Goal: Book appointment/travel/reservation

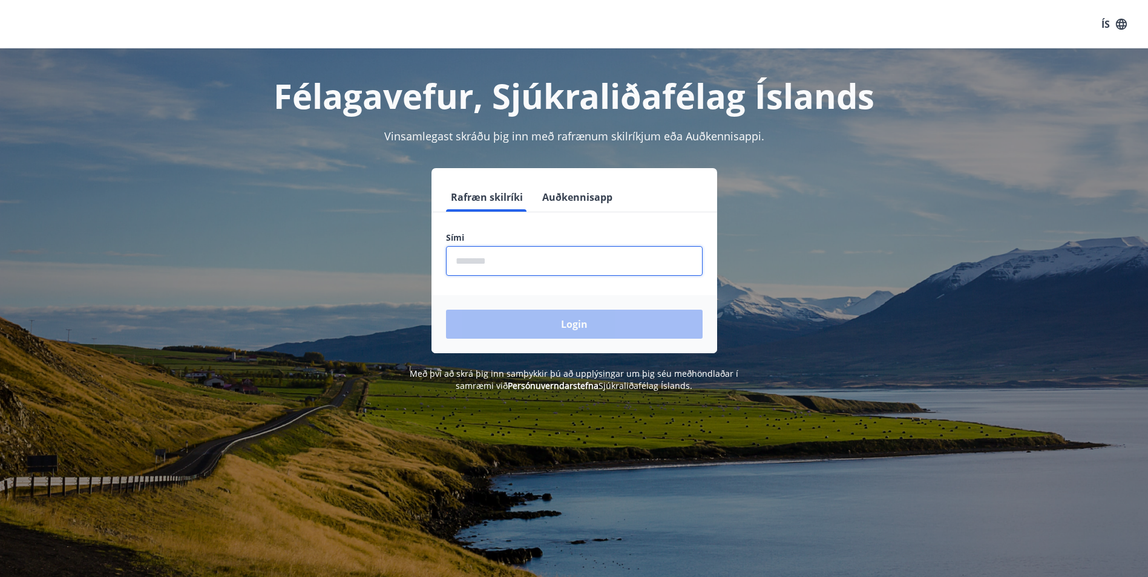
click at [584, 268] on input "phone" at bounding box center [574, 261] width 256 height 30
type input "********"
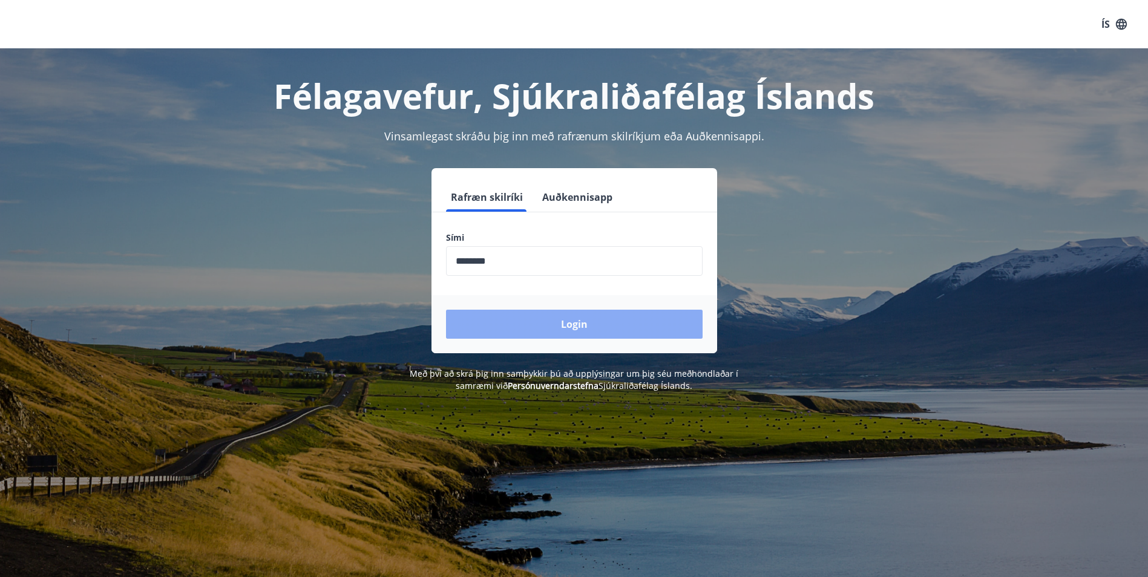
click at [529, 324] on button "Login" at bounding box center [574, 324] width 256 height 29
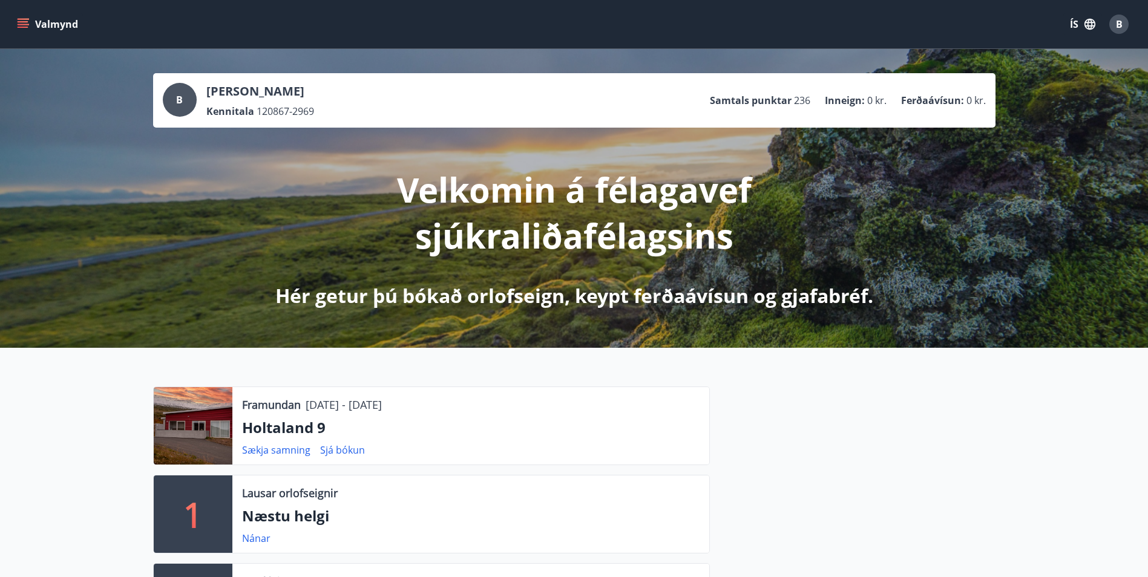
scroll to position [60, 0]
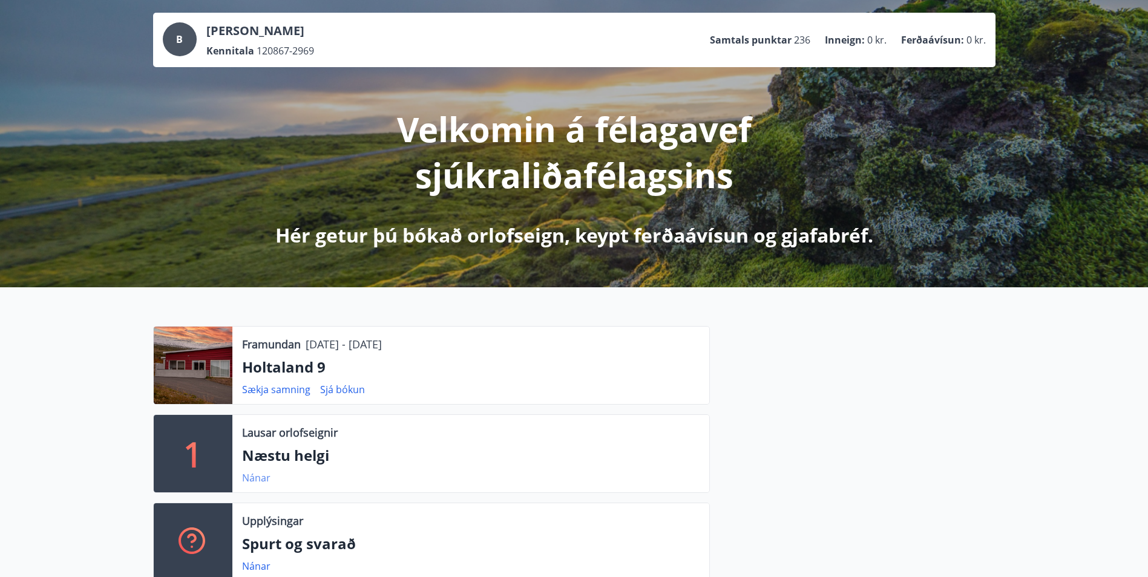
click at [265, 478] on link "Nánar" at bounding box center [256, 477] width 28 height 13
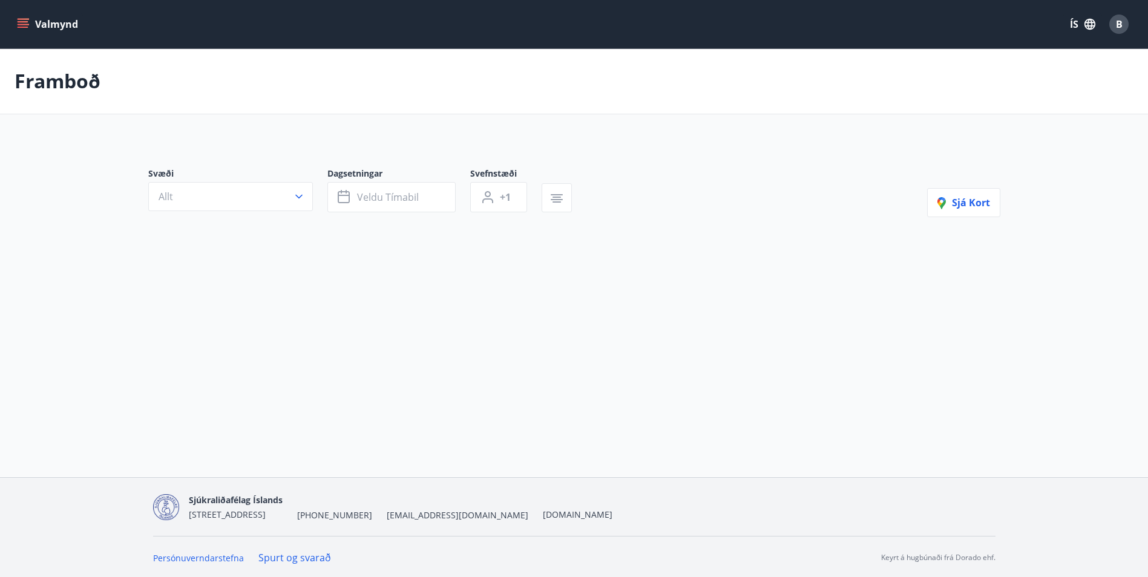
type input "*"
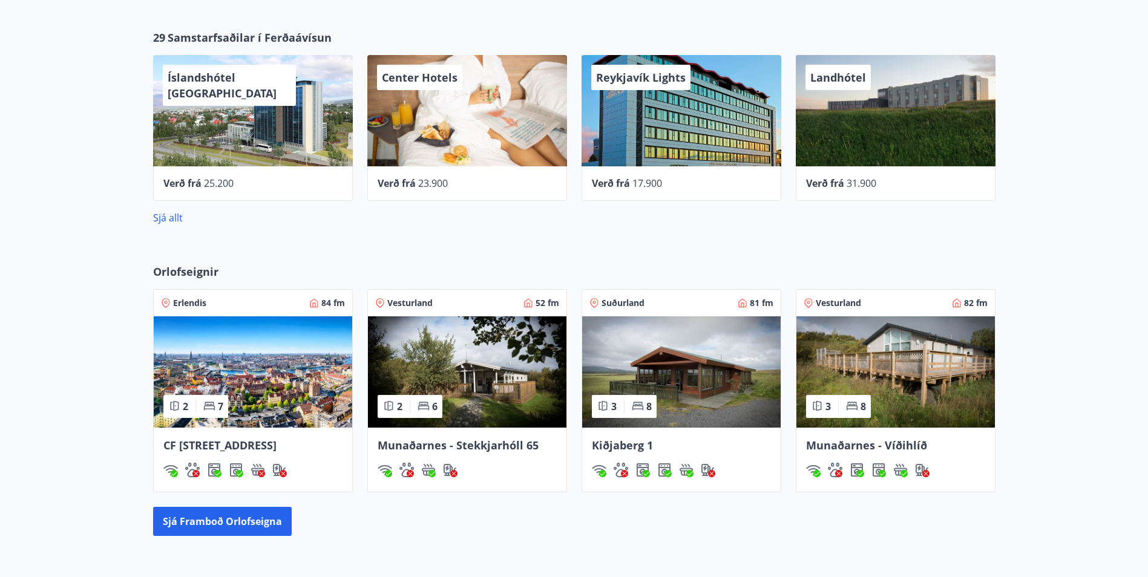
scroll to position [665, 0]
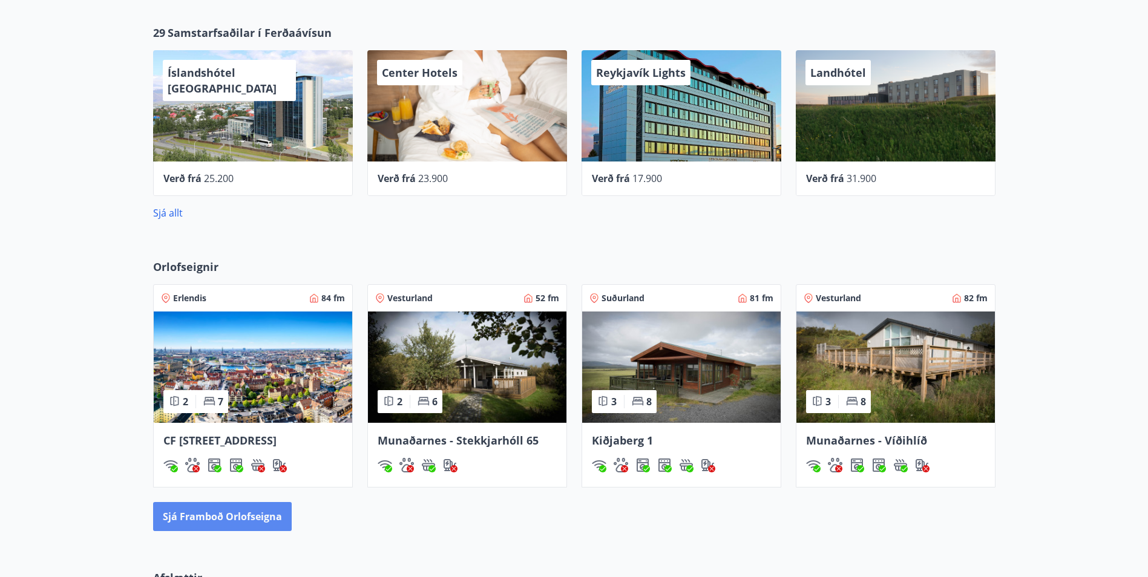
click at [258, 524] on button "Sjá framboð orlofseigna" at bounding box center [222, 516] width 139 height 29
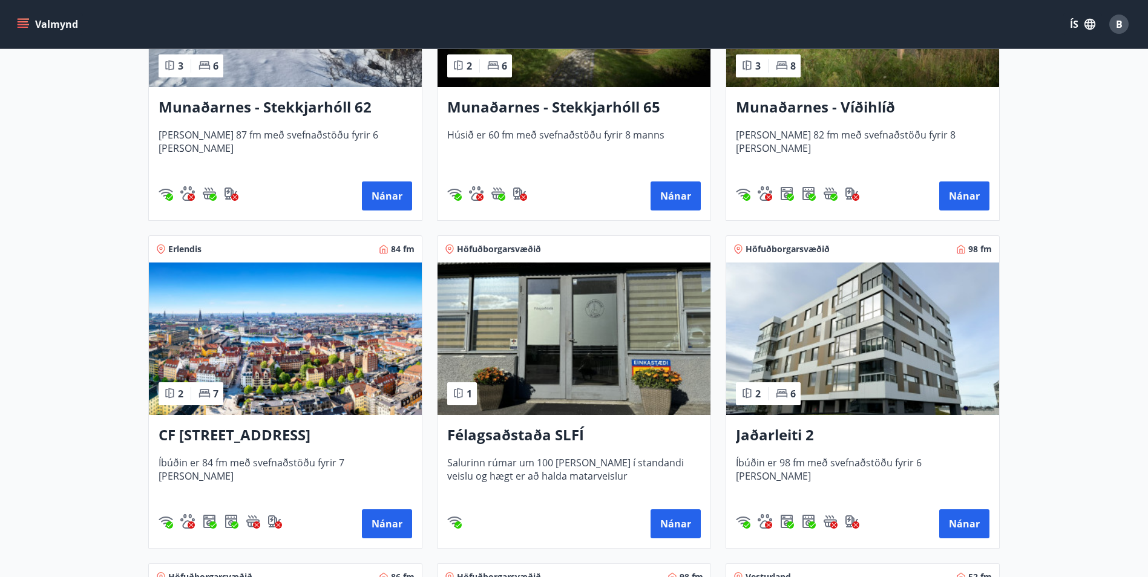
scroll to position [423, 0]
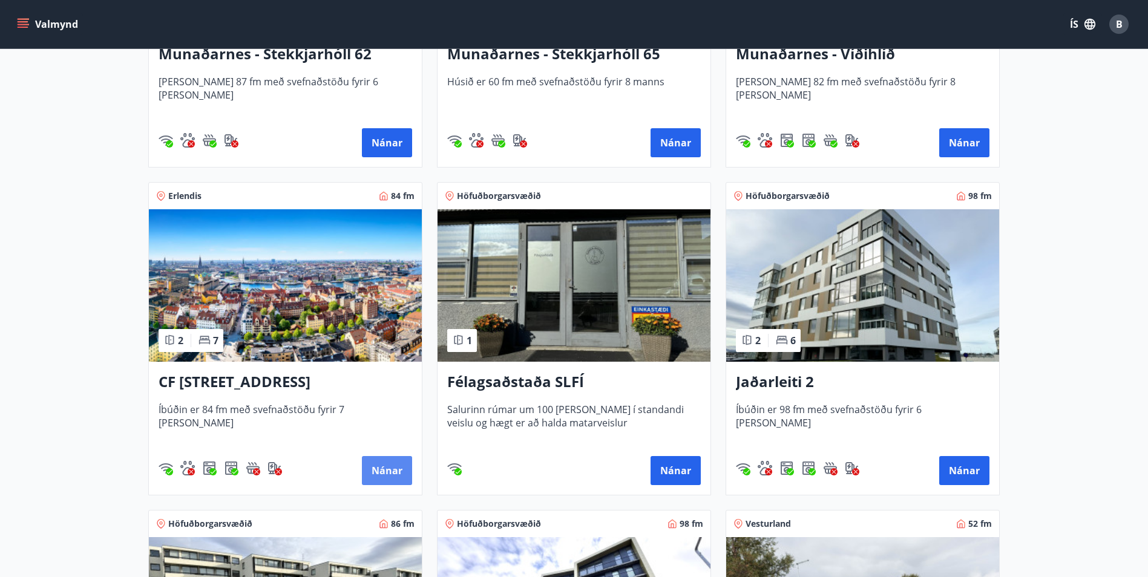
click at [397, 471] on button "Nánar" at bounding box center [387, 470] width 50 height 29
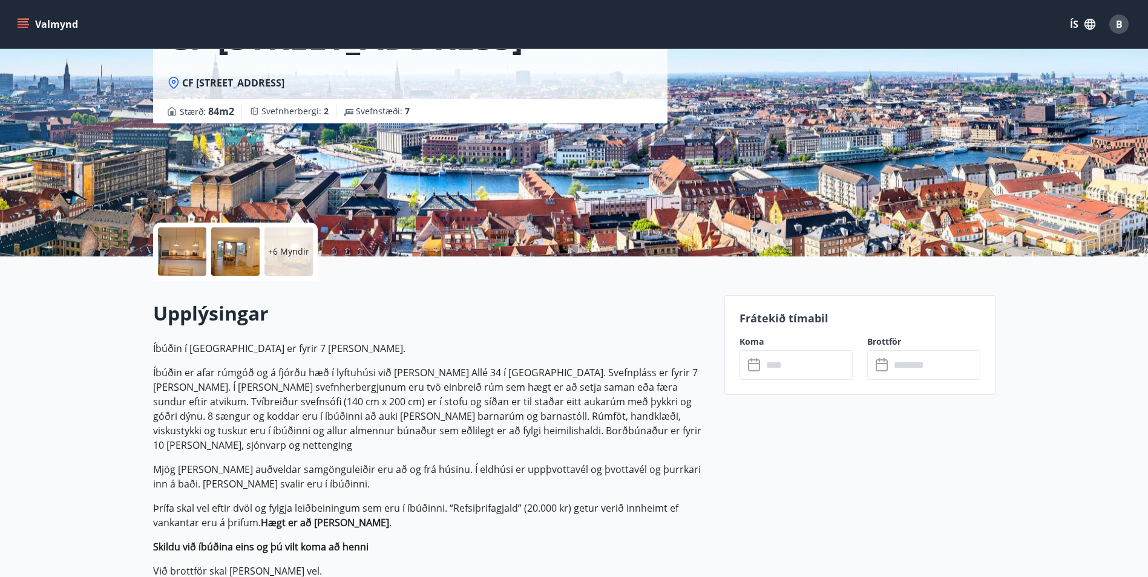
scroll to position [121, 0]
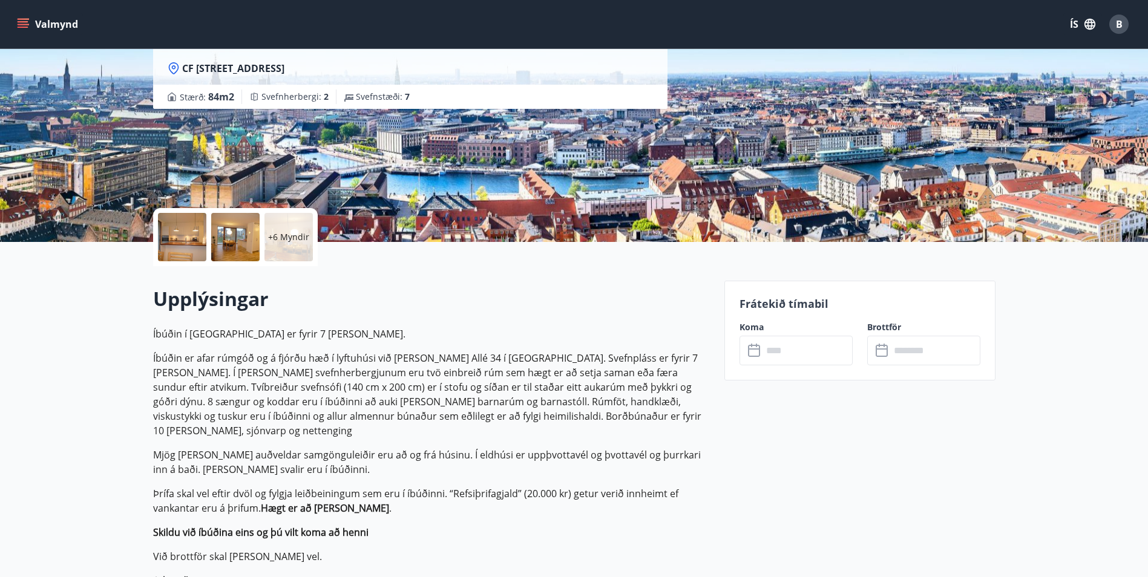
click at [792, 349] on input "text" at bounding box center [807, 351] width 90 height 30
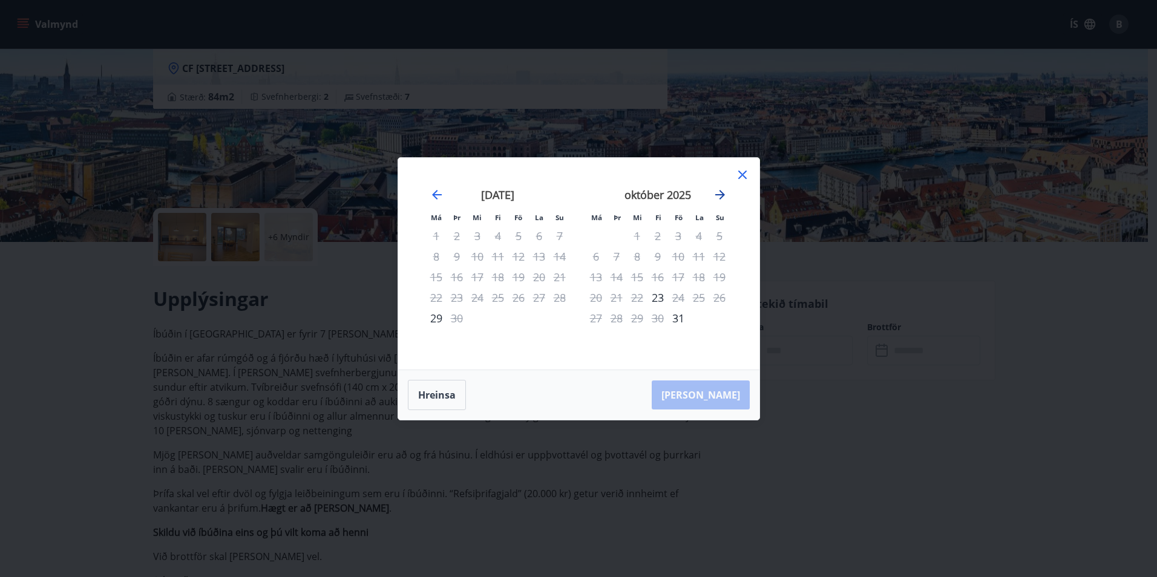
click at [722, 192] on icon "Move forward to switch to the next month." at bounding box center [720, 195] width 15 height 15
click at [724, 194] on icon "Move forward to switch to the next month." at bounding box center [720, 195] width 15 height 15
click at [719, 189] on icon "Move forward to switch to the next month." at bounding box center [720, 195] width 15 height 15
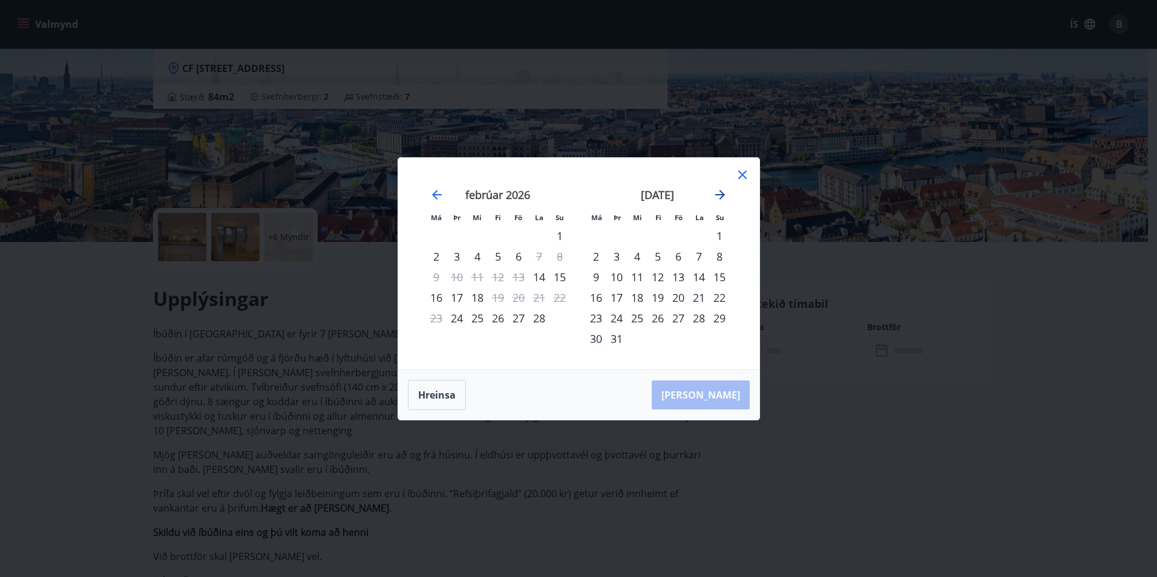
click at [719, 189] on icon "Move forward to switch to the next month." at bounding box center [720, 195] width 15 height 15
click at [454, 393] on button "Hreinsa" at bounding box center [437, 395] width 58 height 30
drag, startPoint x: 747, startPoint y: 169, endPoint x: 754, endPoint y: 173, distance: 7.9
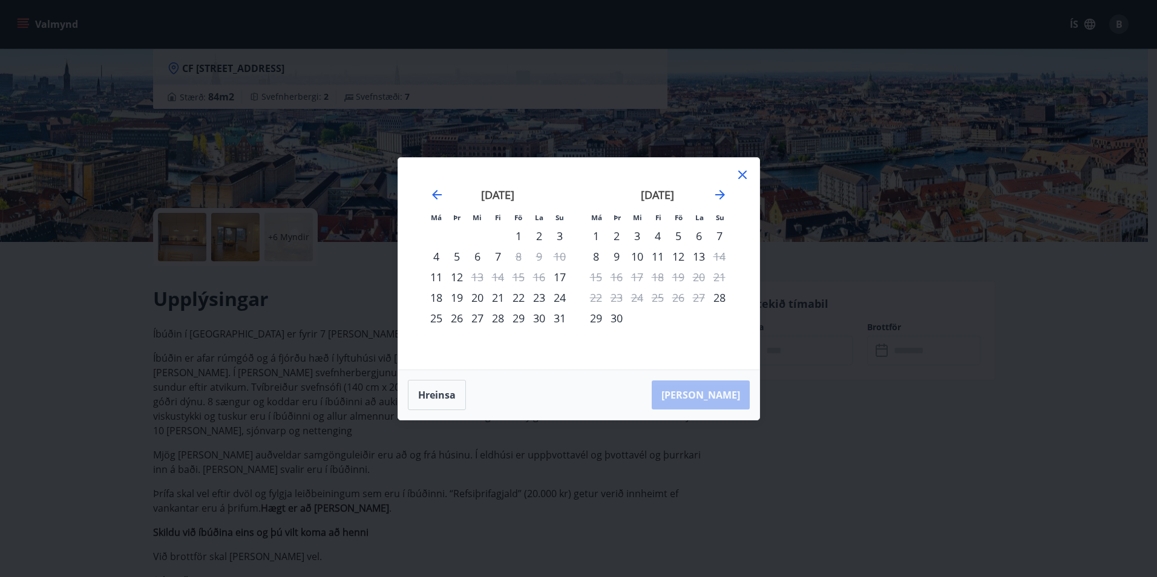
click at [747, 168] on icon at bounding box center [742, 175] width 15 height 15
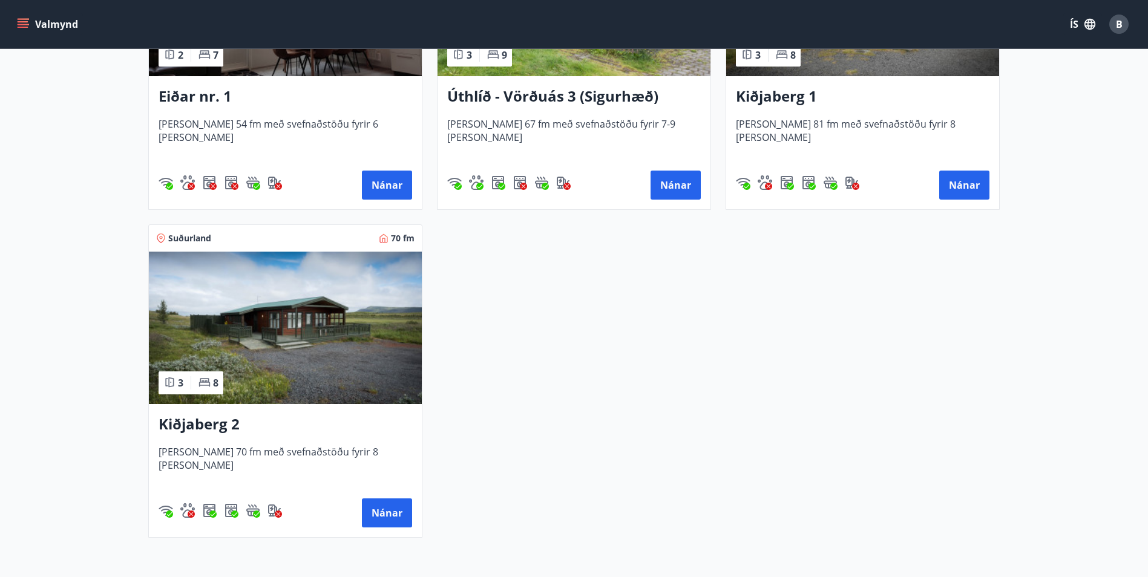
scroll to position [1694, 0]
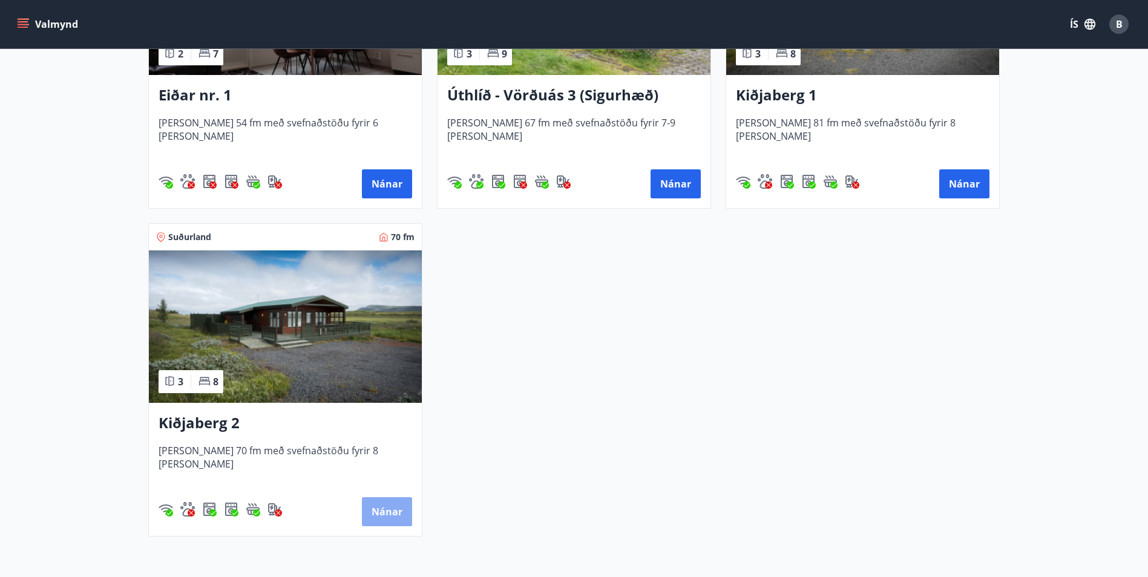
click at [394, 512] on button "Nánar" at bounding box center [387, 511] width 50 height 29
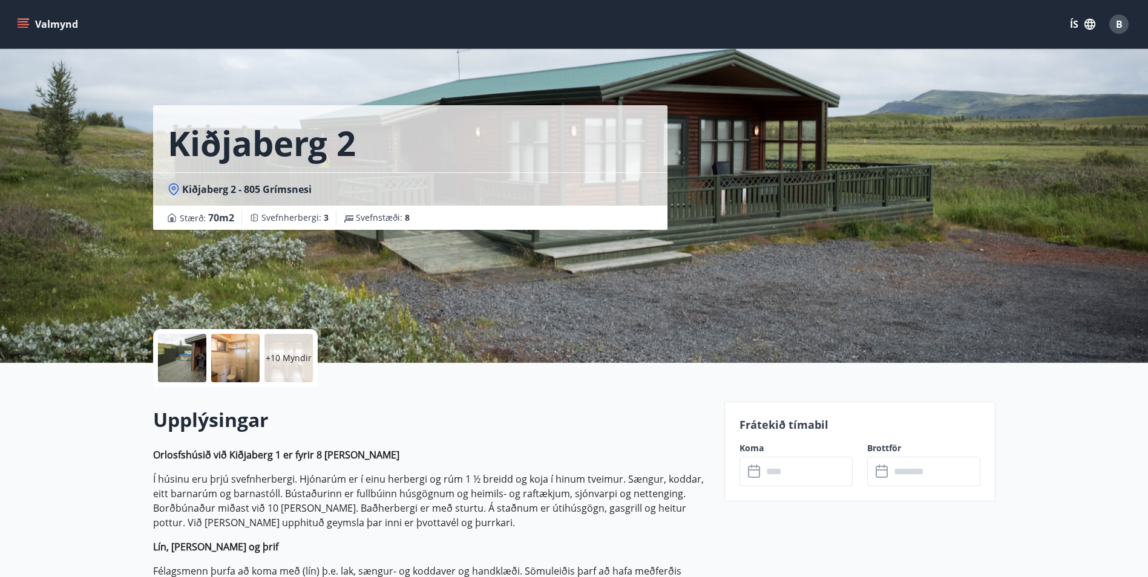
click at [298, 352] on p "+10 Myndir" at bounding box center [289, 358] width 46 height 12
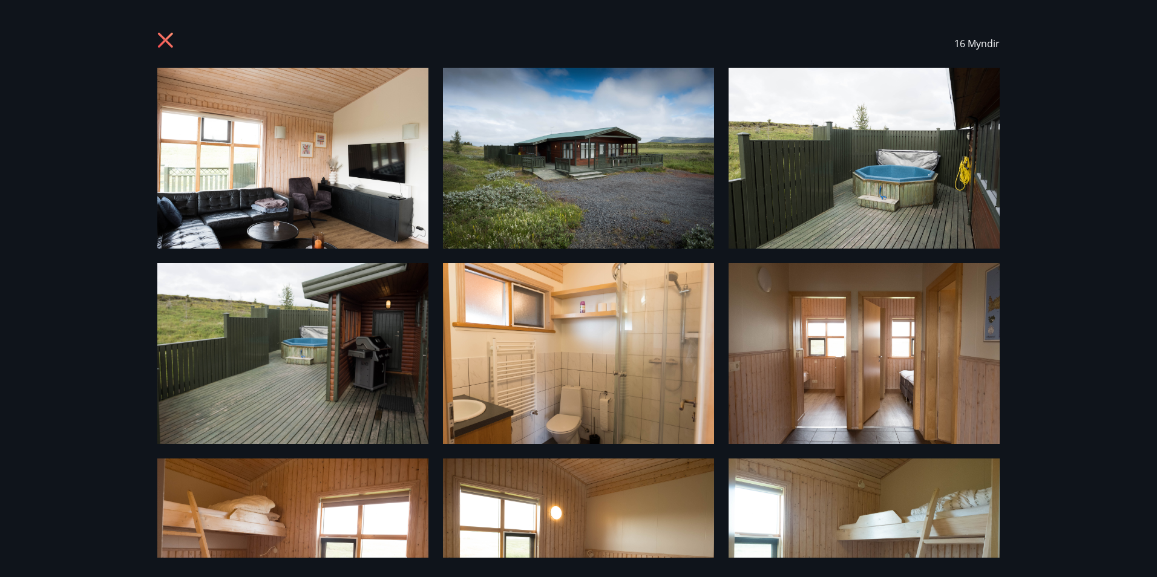
click at [371, 237] on img at bounding box center [292, 158] width 271 height 181
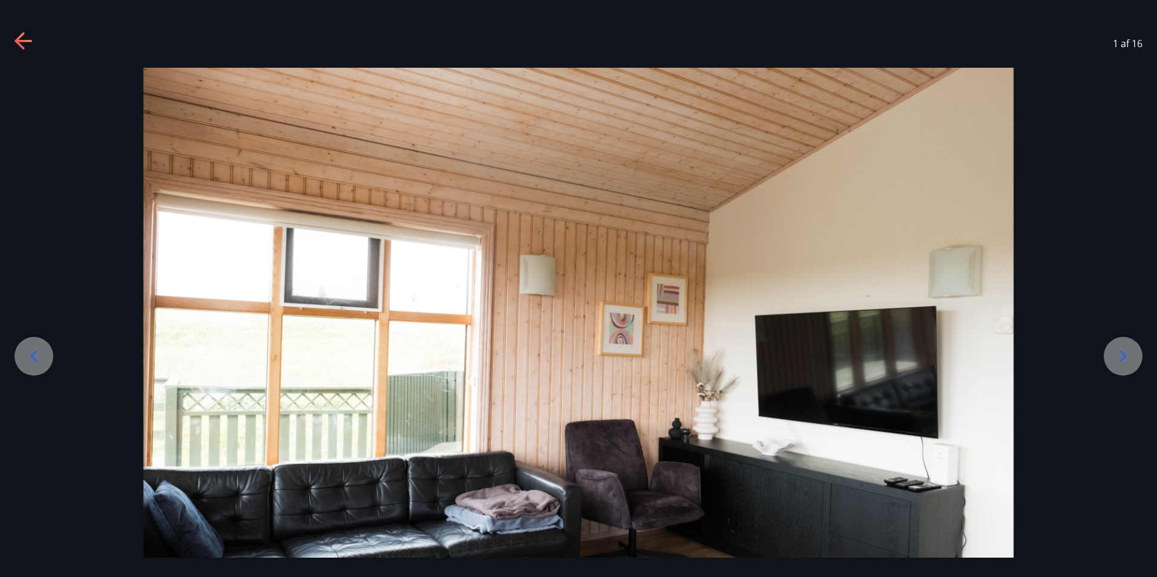
click at [30, 353] on icon at bounding box center [33, 356] width 19 height 19
click at [1004, 324] on img at bounding box center [578, 358] width 870 height 580
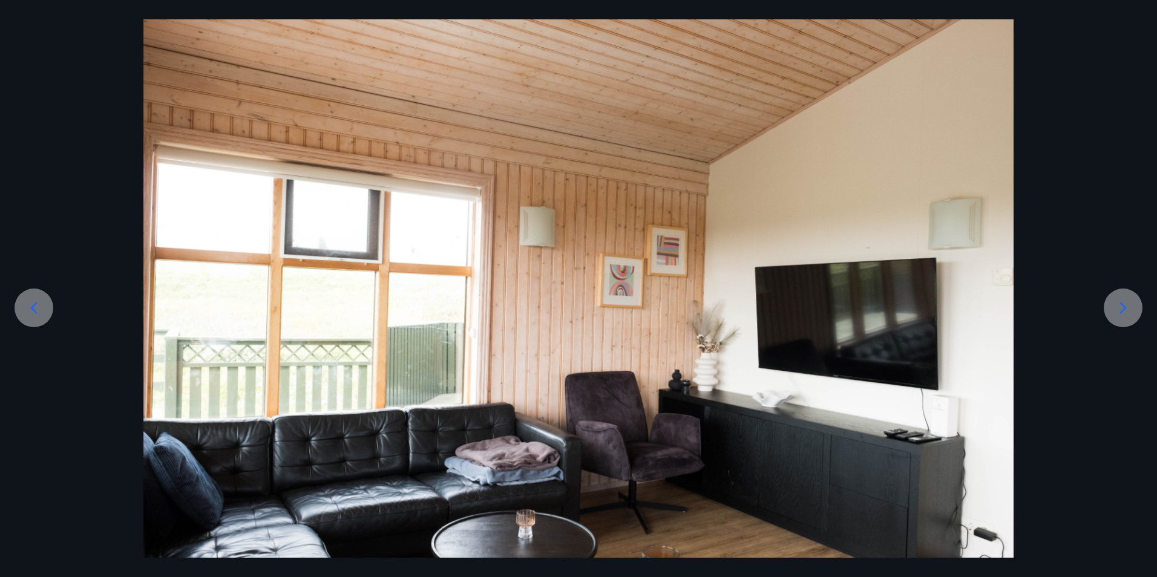
click at [1127, 305] on icon at bounding box center [1122, 307] width 19 height 19
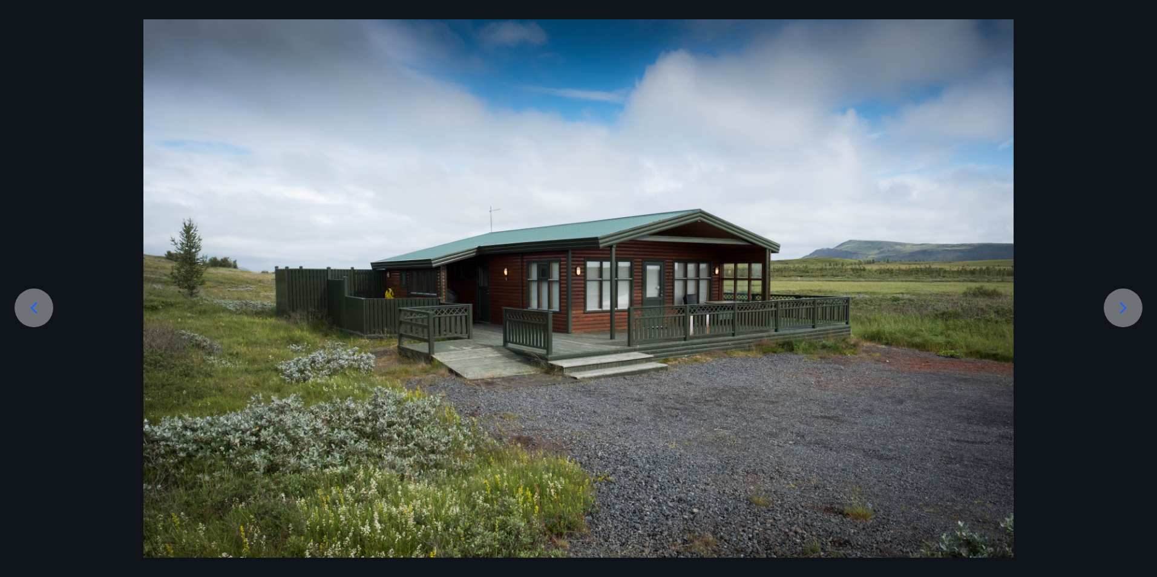
click at [1127, 305] on icon at bounding box center [1122, 307] width 19 height 19
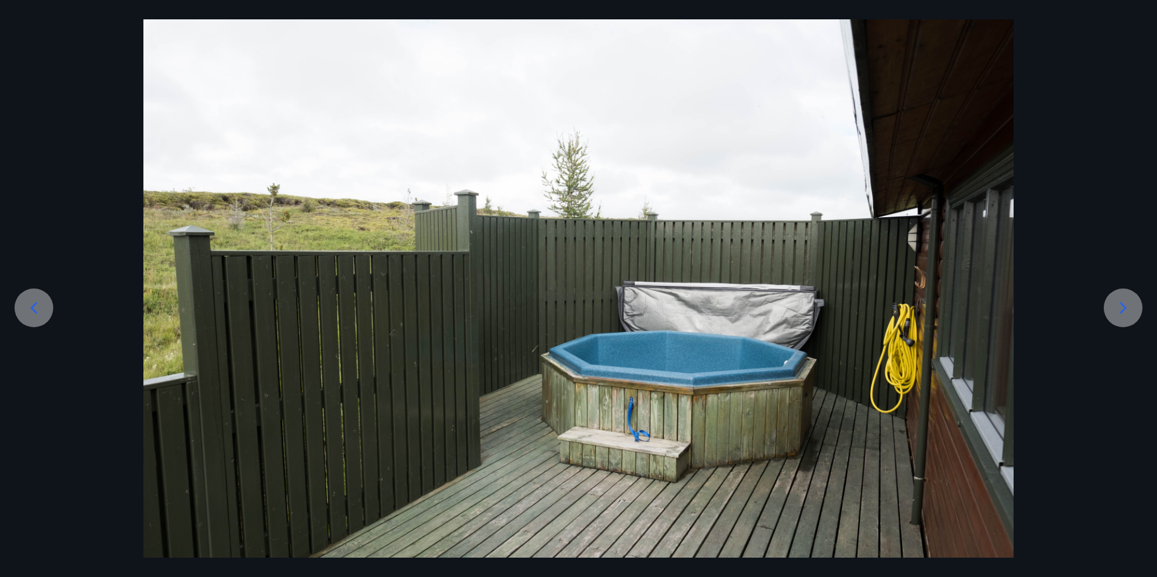
click at [1127, 305] on icon at bounding box center [1122, 307] width 19 height 19
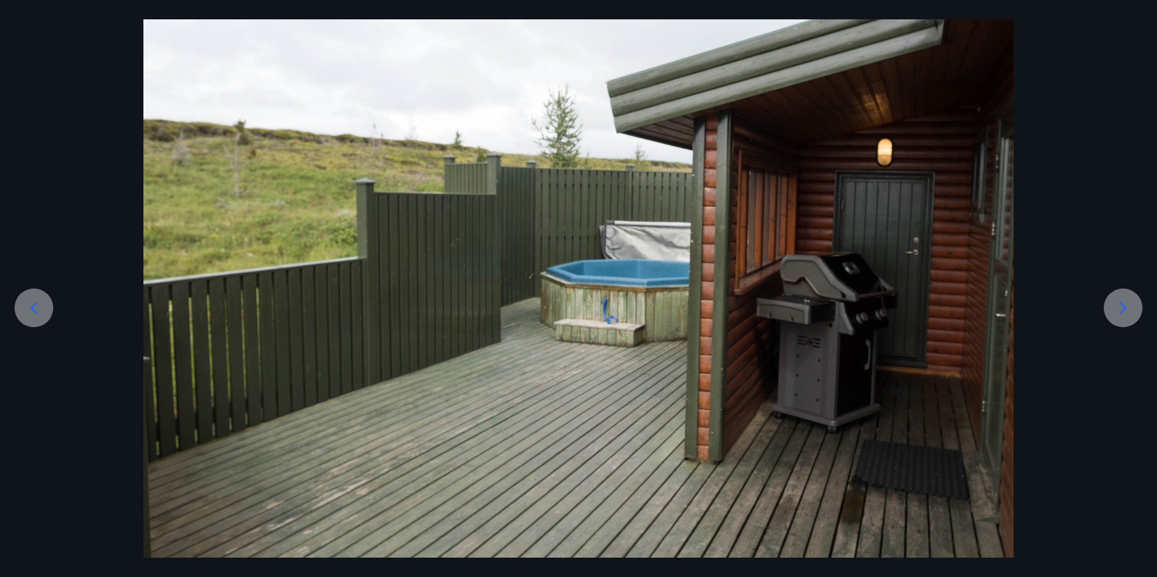
click at [1127, 305] on icon at bounding box center [1122, 307] width 19 height 19
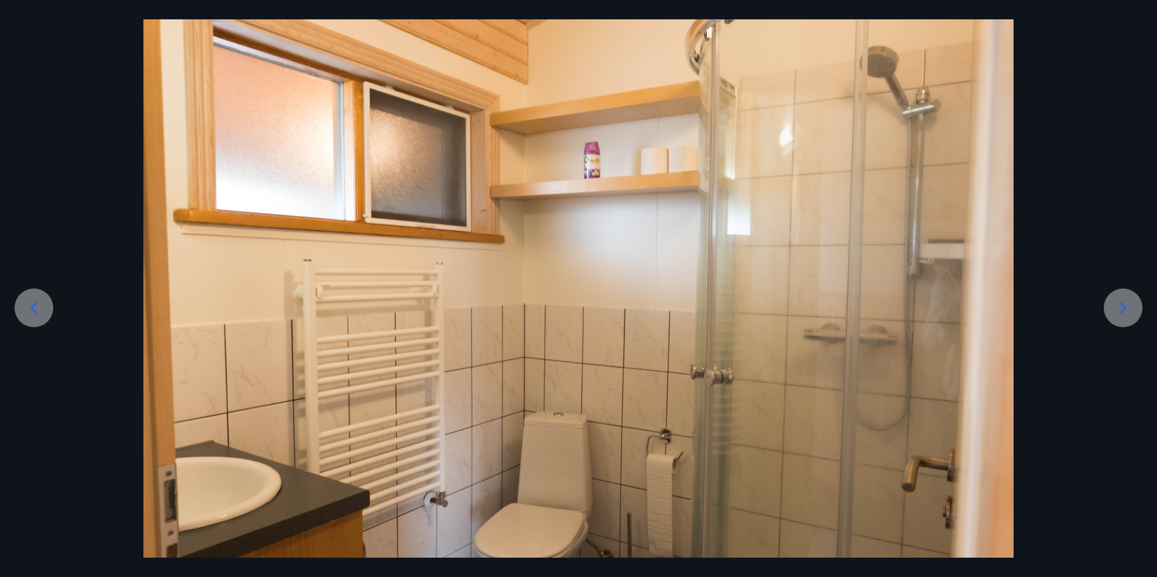
click at [1127, 305] on icon at bounding box center [1122, 307] width 19 height 19
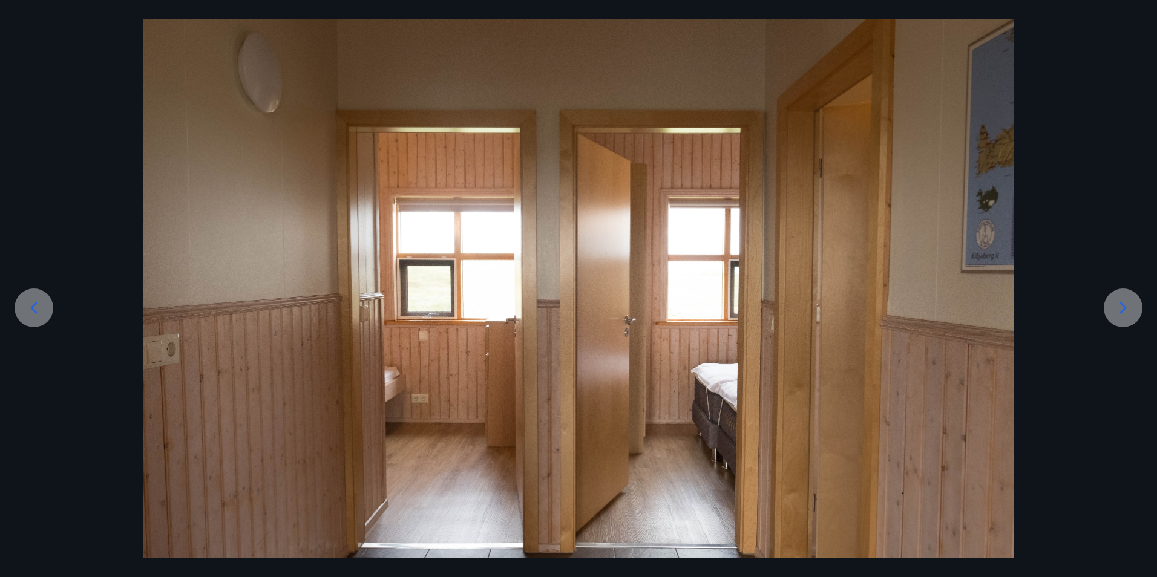
click at [1127, 305] on icon at bounding box center [1122, 307] width 19 height 19
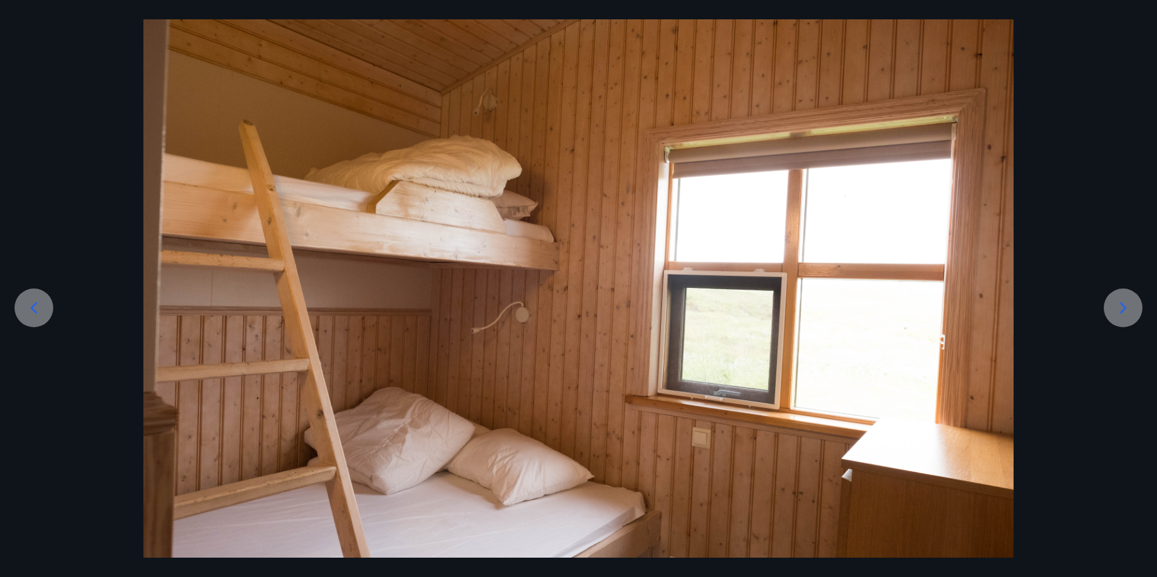
click at [1127, 305] on icon at bounding box center [1122, 307] width 19 height 19
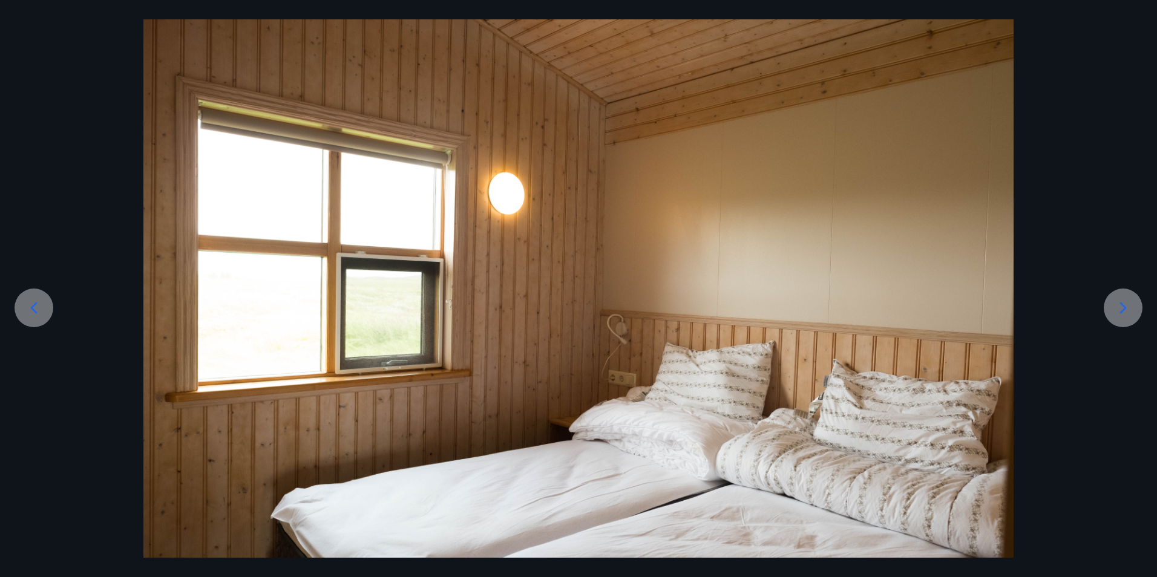
click at [1126, 305] on icon at bounding box center [1122, 307] width 19 height 19
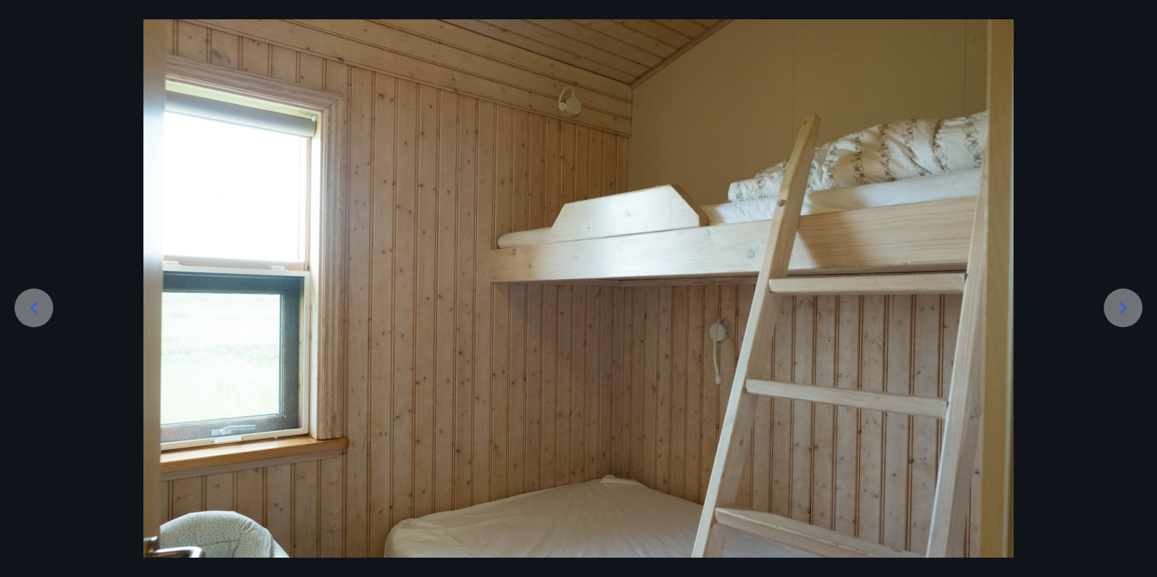
click at [1126, 305] on icon at bounding box center [1122, 307] width 19 height 19
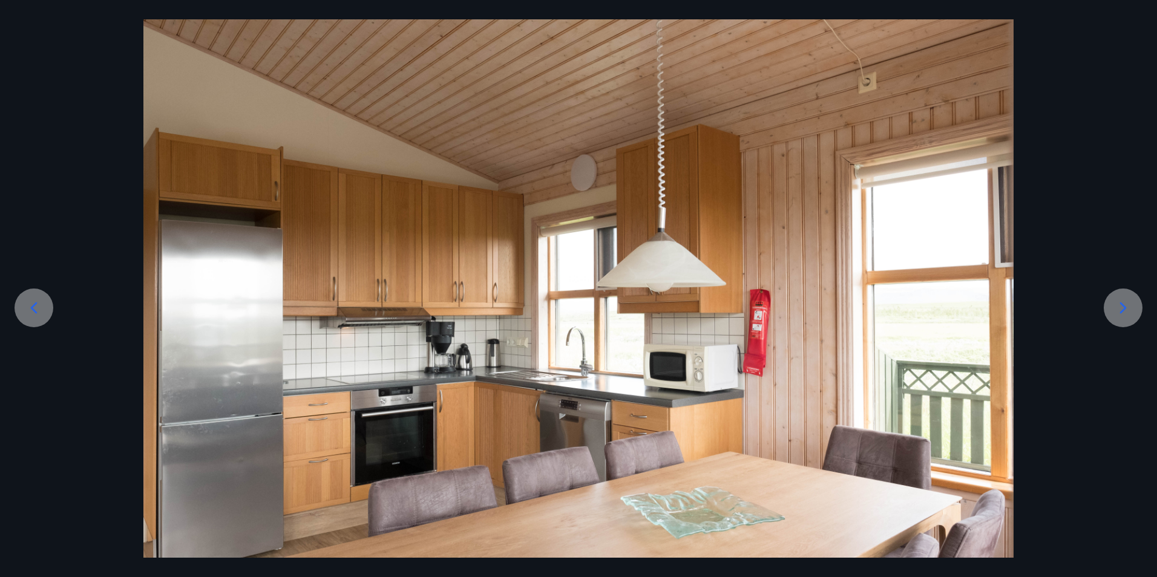
click at [1126, 305] on icon at bounding box center [1122, 307] width 19 height 19
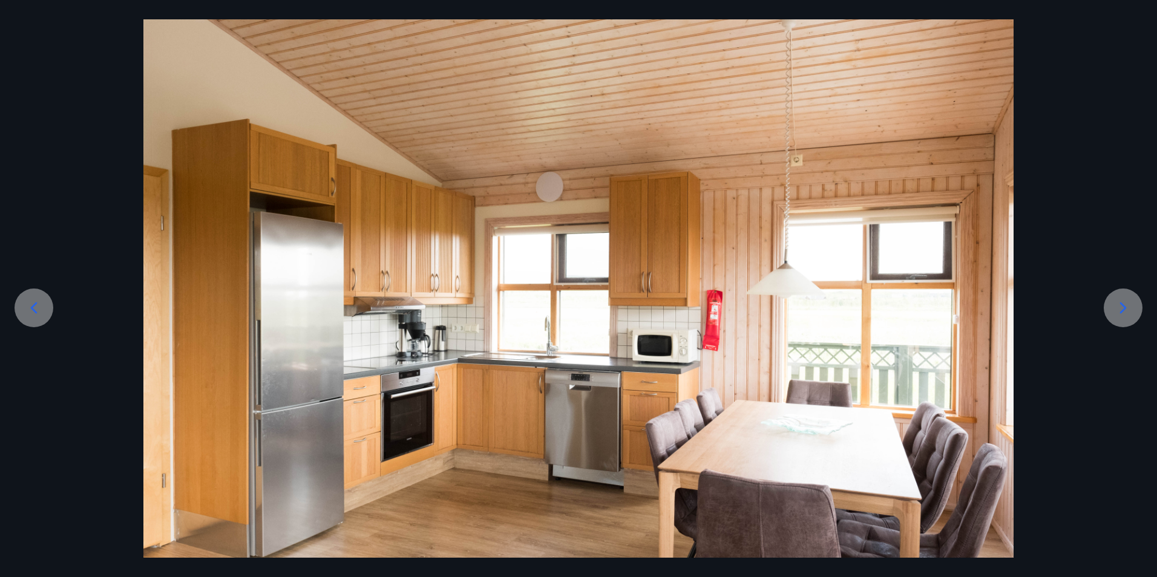
click at [1126, 305] on icon at bounding box center [1122, 307] width 19 height 19
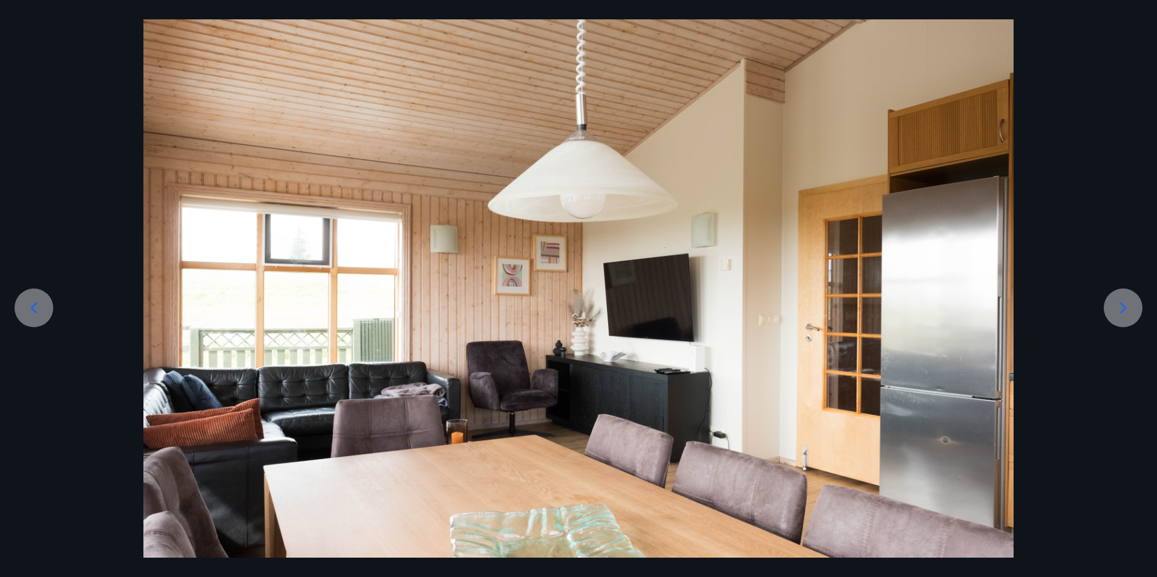
click at [1126, 305] on icon at bounding box center [1122, 307] width 19 height 19
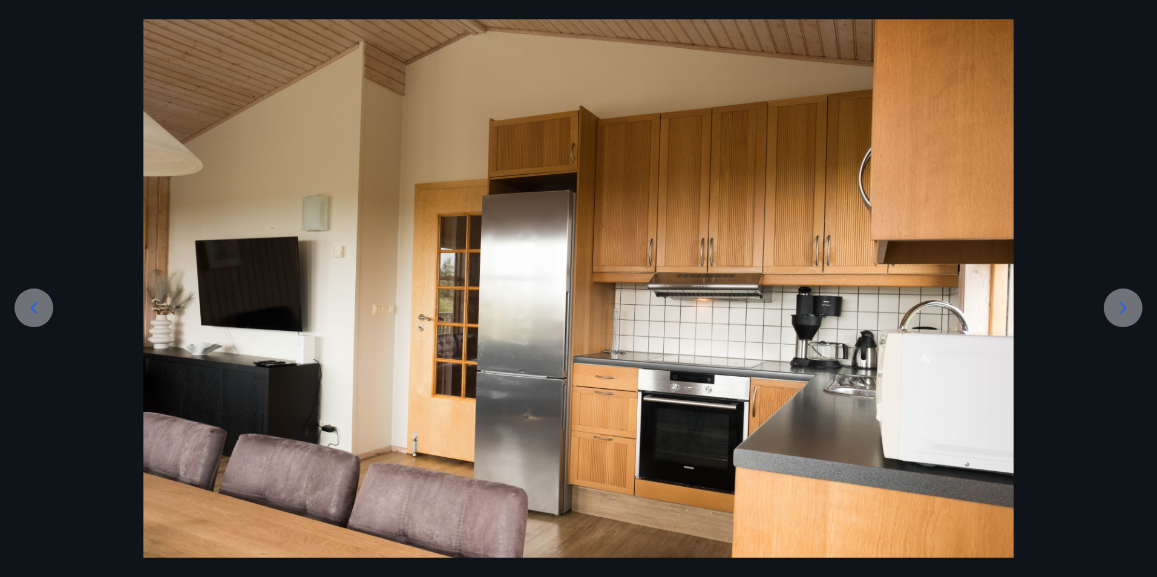
click at [1126, 305] on icon at bounding box center [1122, 307] width 19 height 19
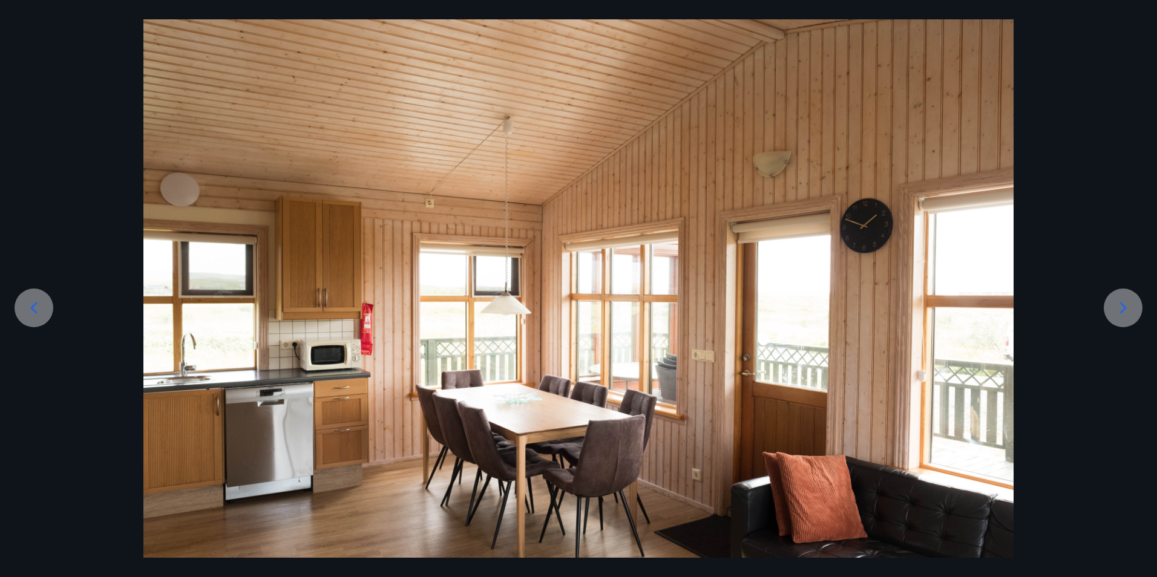
click at [1126, 305] on icon at bounding box center [1122, 307] width 19 height 19
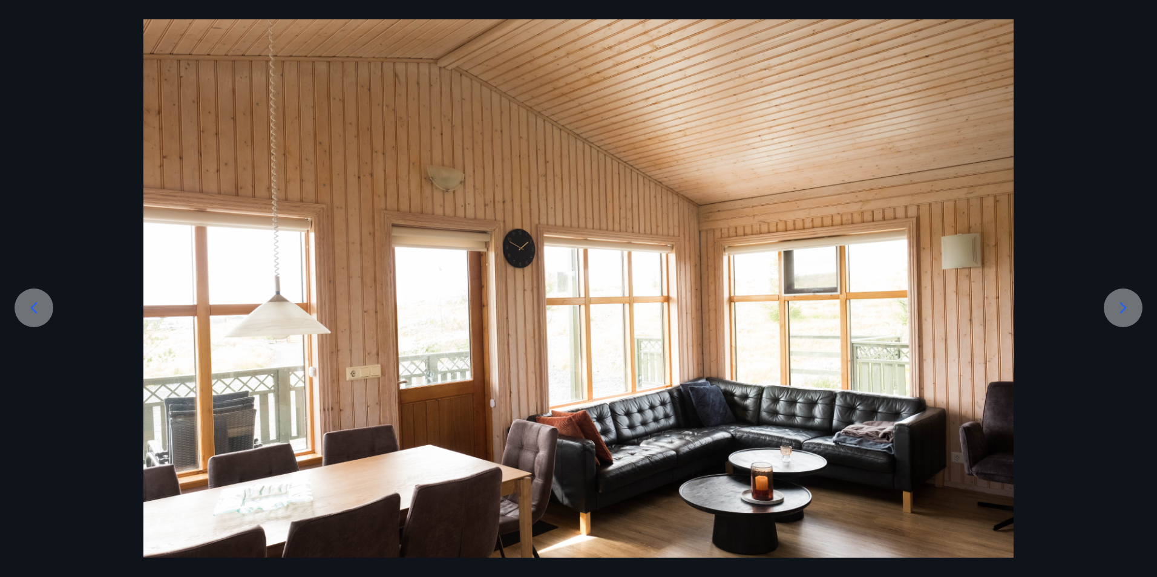
click at [1126, 305] on icon at bounding box center [1122, 307] width 19 height 19
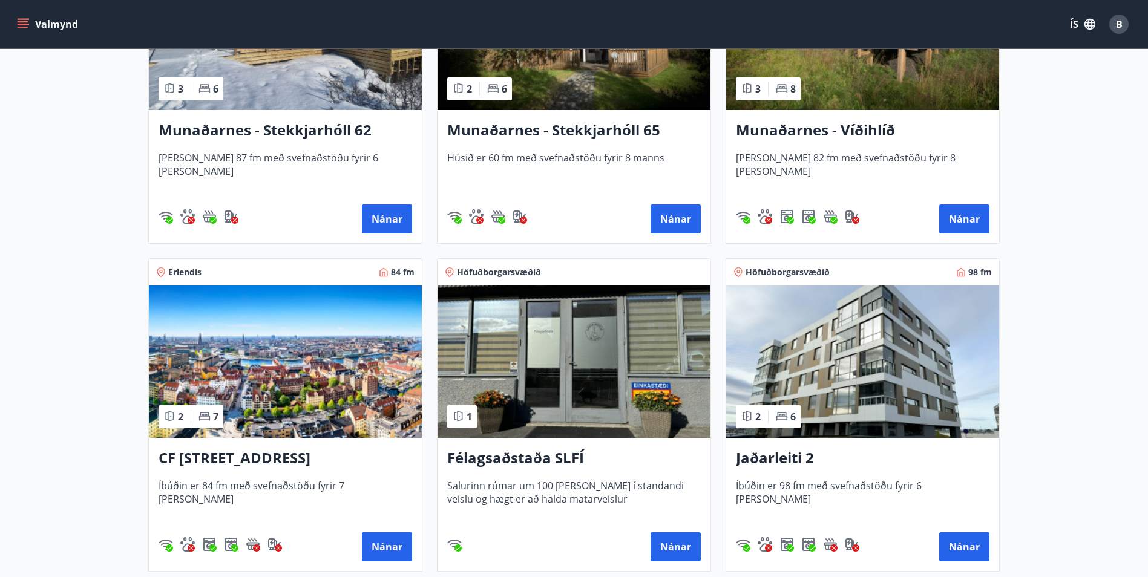
scroll to position [365, 0]
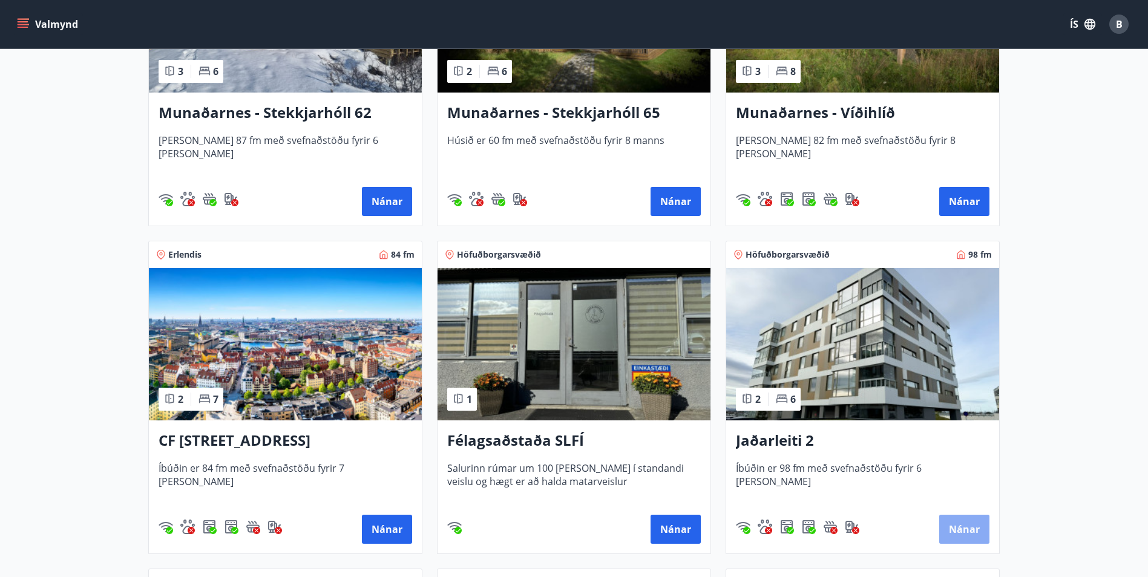
click at [954, 517] on button "Nánar" at bounding box center [964, 529] width 50 height 29
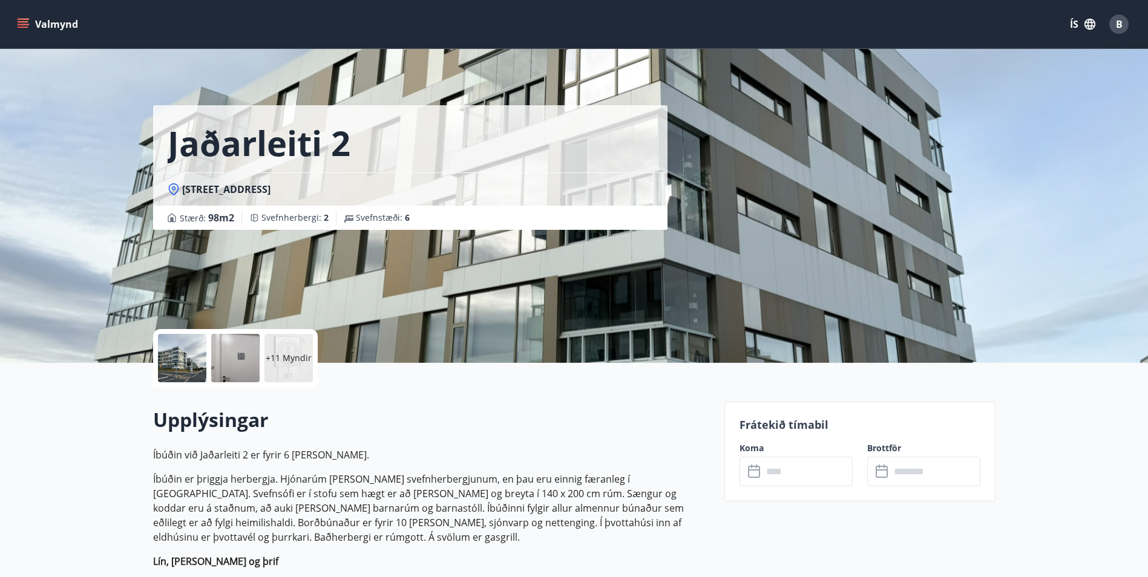
click at [303, 352] on p "+11 Myndir" at bounding box center [289, 358] width 46 height 12
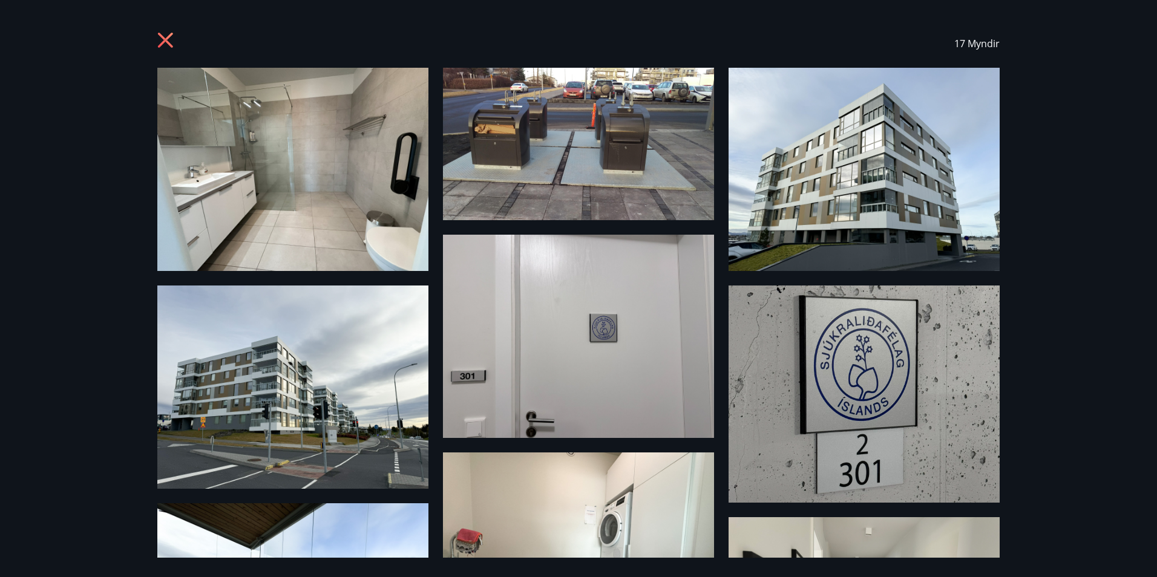
click at [371, 214] on img at bounding box center [292, 169] width 271 height 203
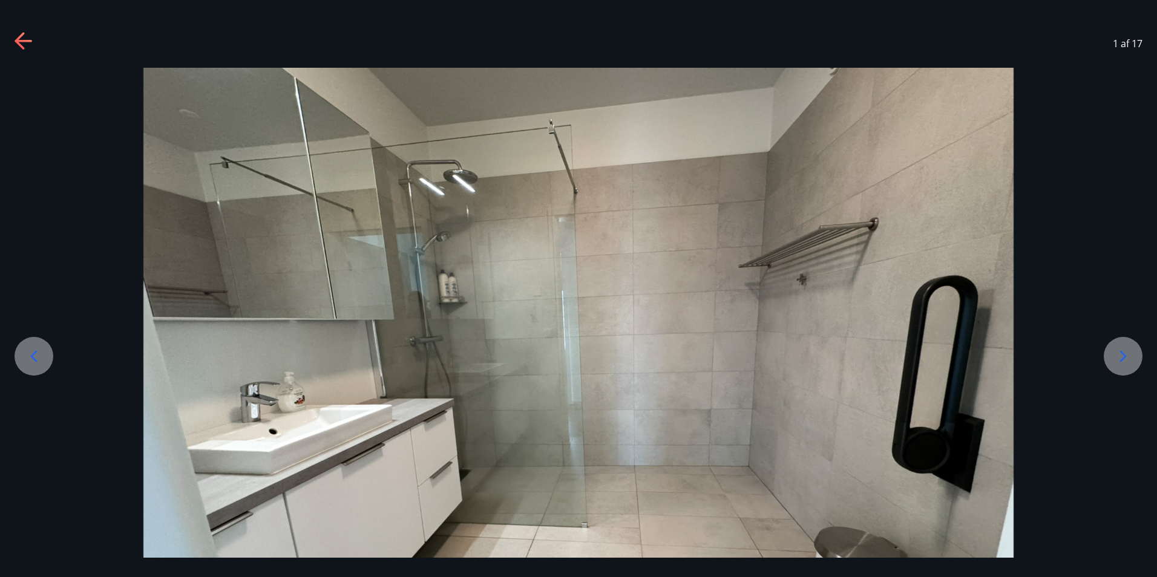
click at [1126, 352] on icon at bounding box center [1122, 356] width 19 height 19
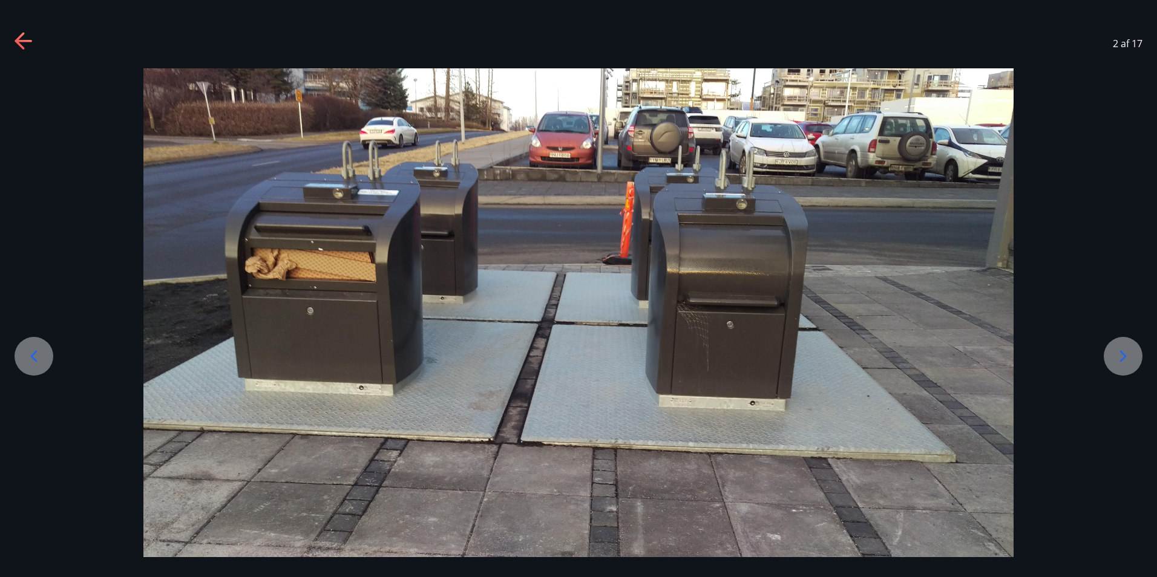
click at [1126, 351] on icon at bounding box center [1122, 356] width 19 height 19
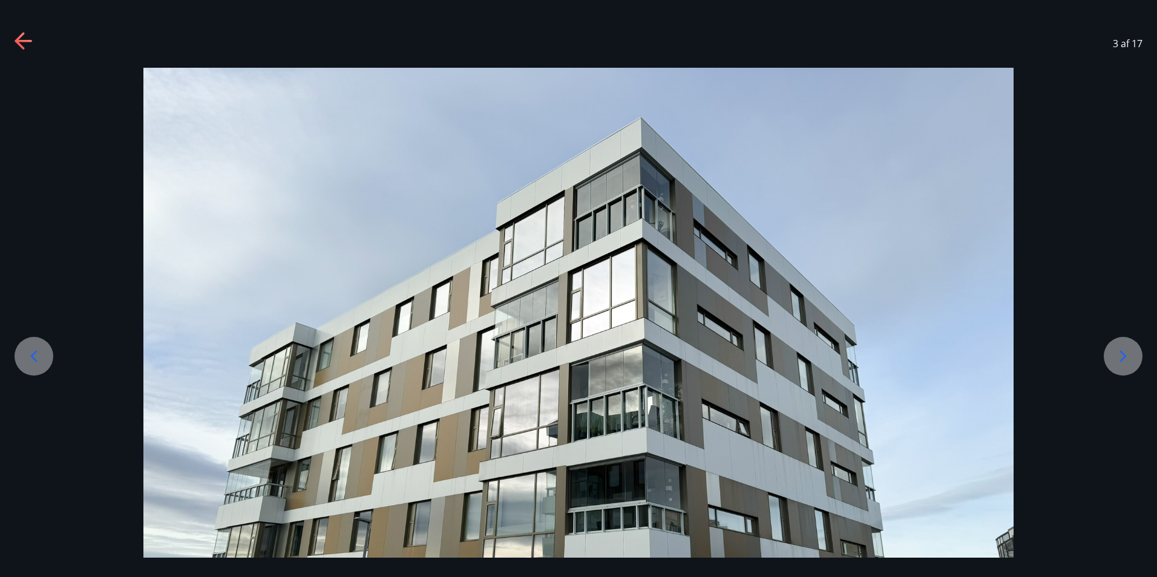
click at [1125, 350] on icon at bounding box center [1122, 356] width 19 height 19
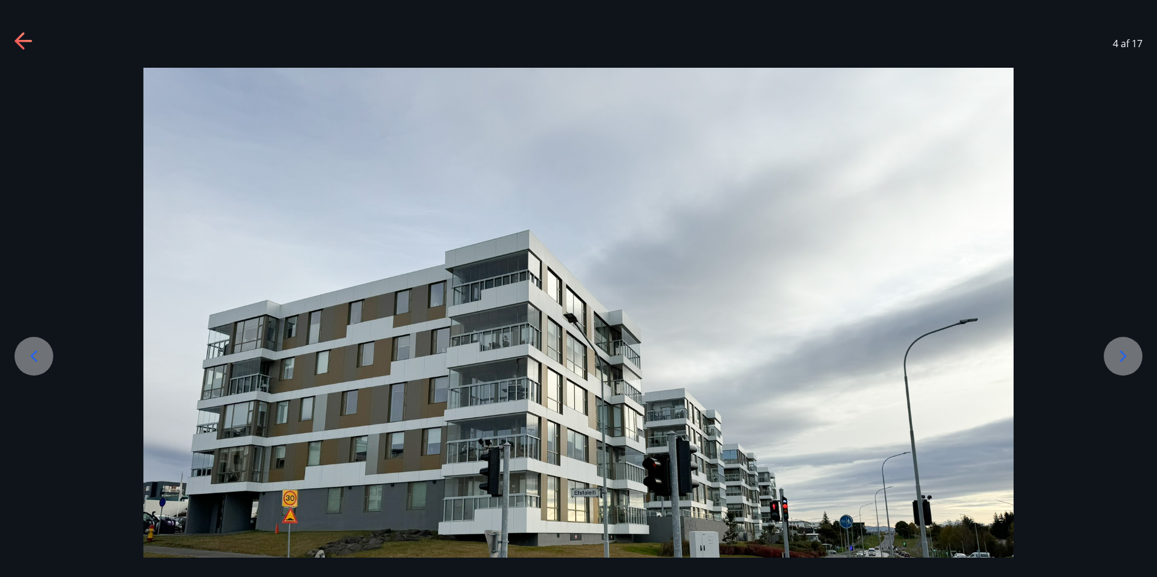
click at [1125, 350] on icon at bounding box center [1122, 356] width 19 height 19
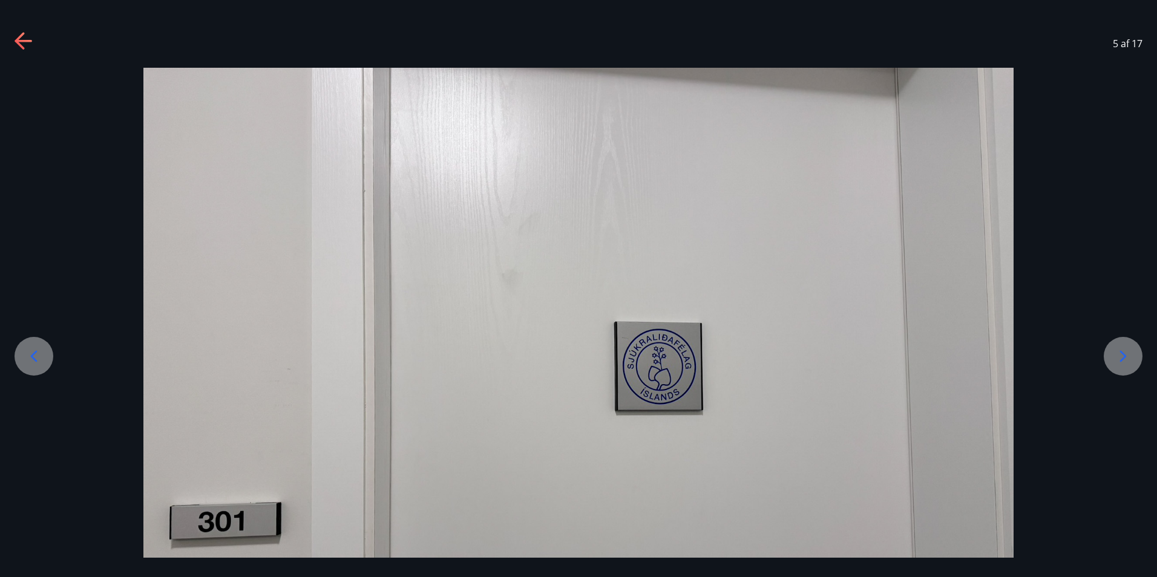
click at [1125, 350] on icon at bounding box center [1122, 356] width 19 height 19
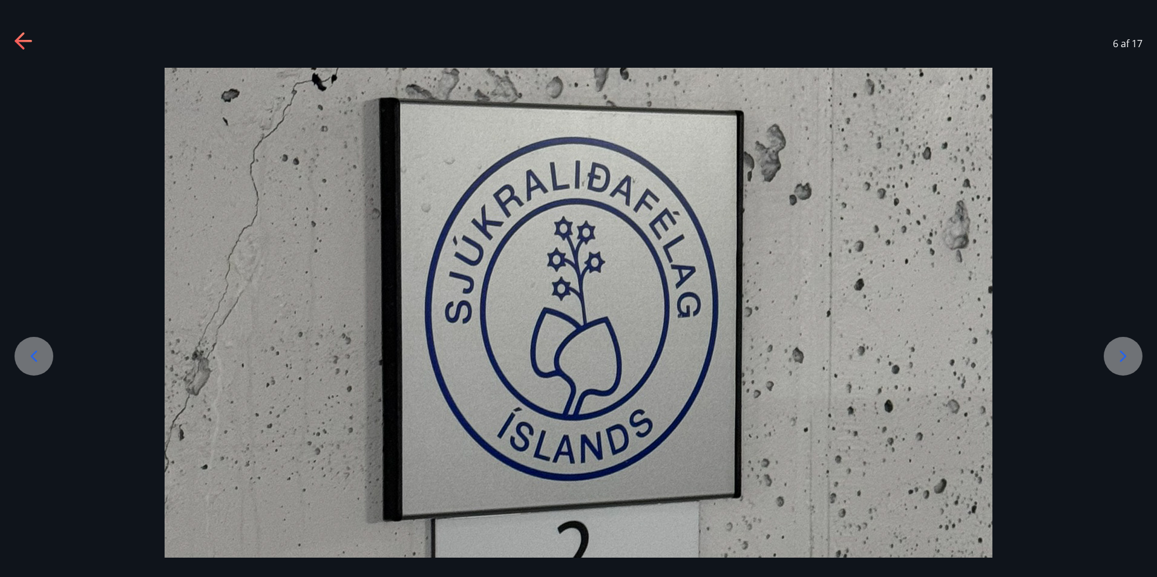
click at [1125, 350] on icon at bounding box center [1122, 356] width 19 height 19
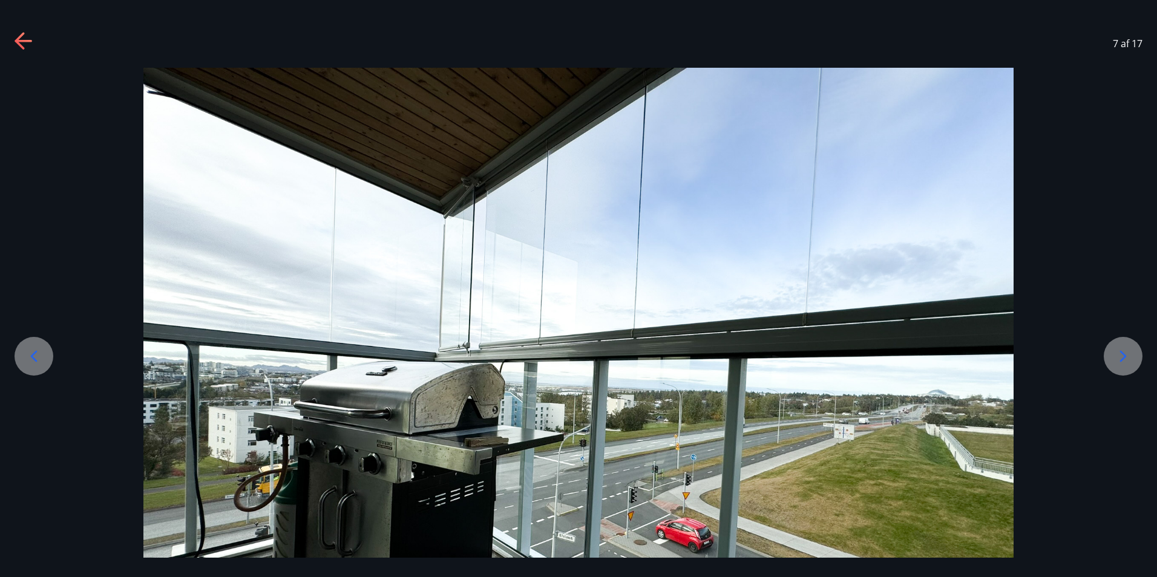
click at [1125, 350] on icon at bounding box center [1122, 356] width 19 height 19
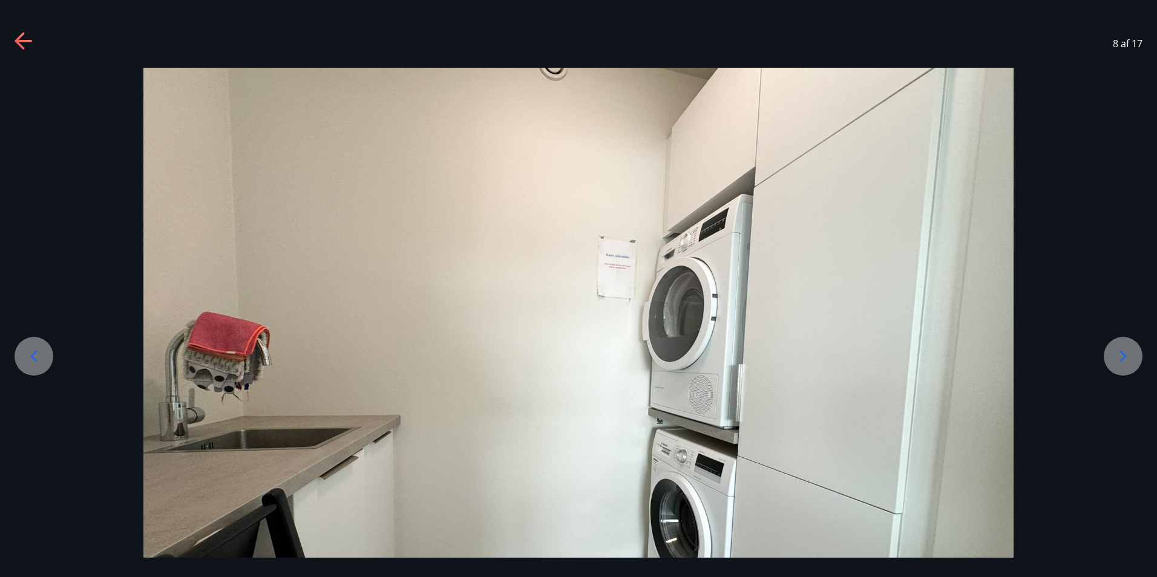
click at [1125, 350] on icon at bounding box center [1122, 356] width 19 height 19
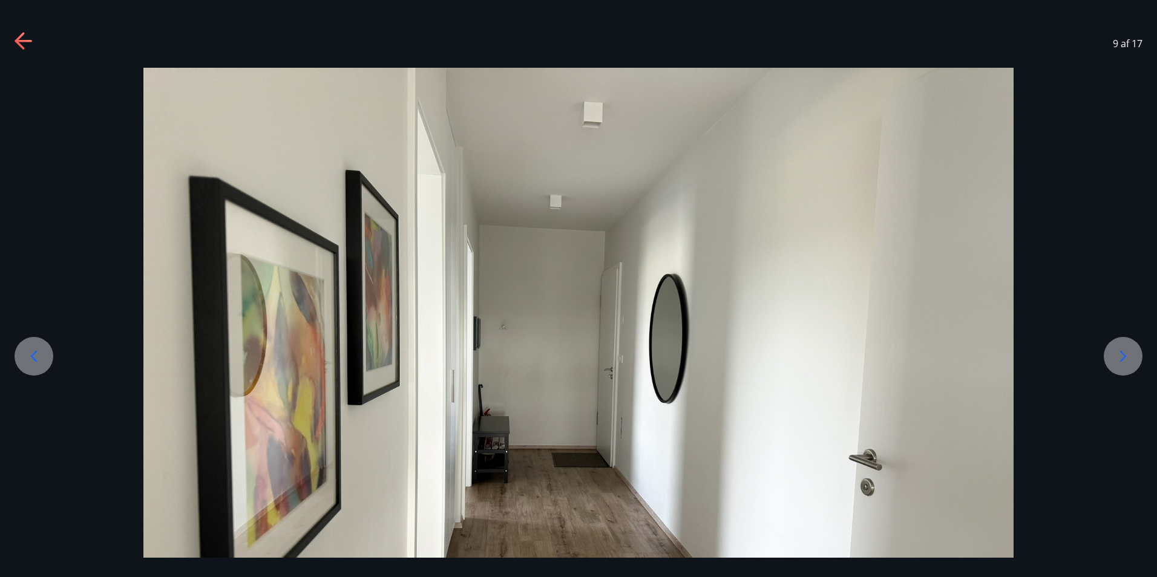
click at [1125, 350] on icon at bounding box center [1122, 356] width 19 height 19
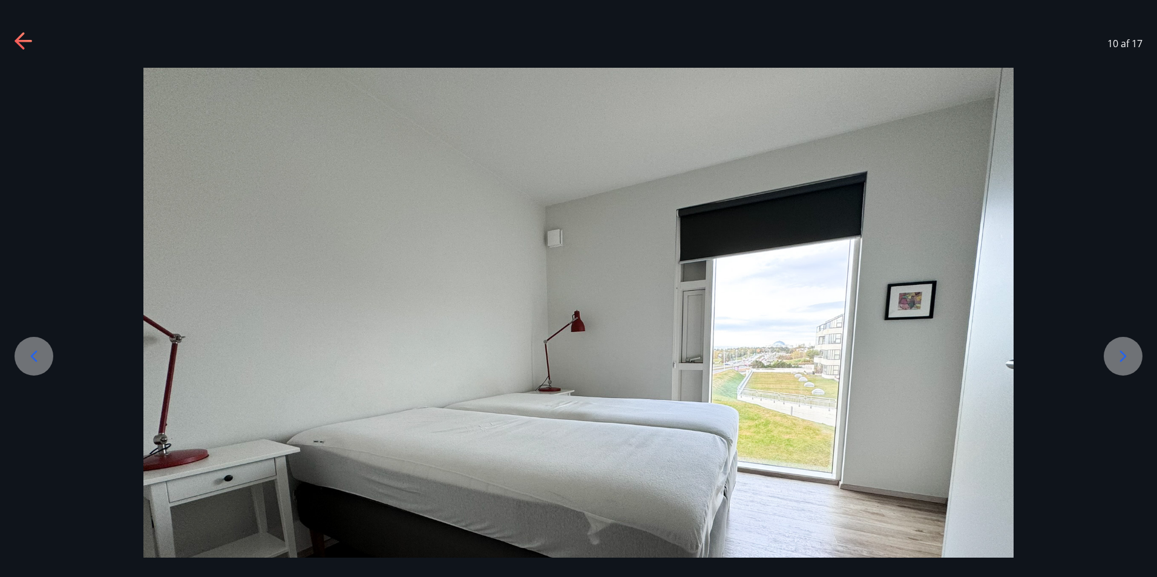
click at [1125, 351] on icon at bounding box center [1122, 356] width 19 height 19
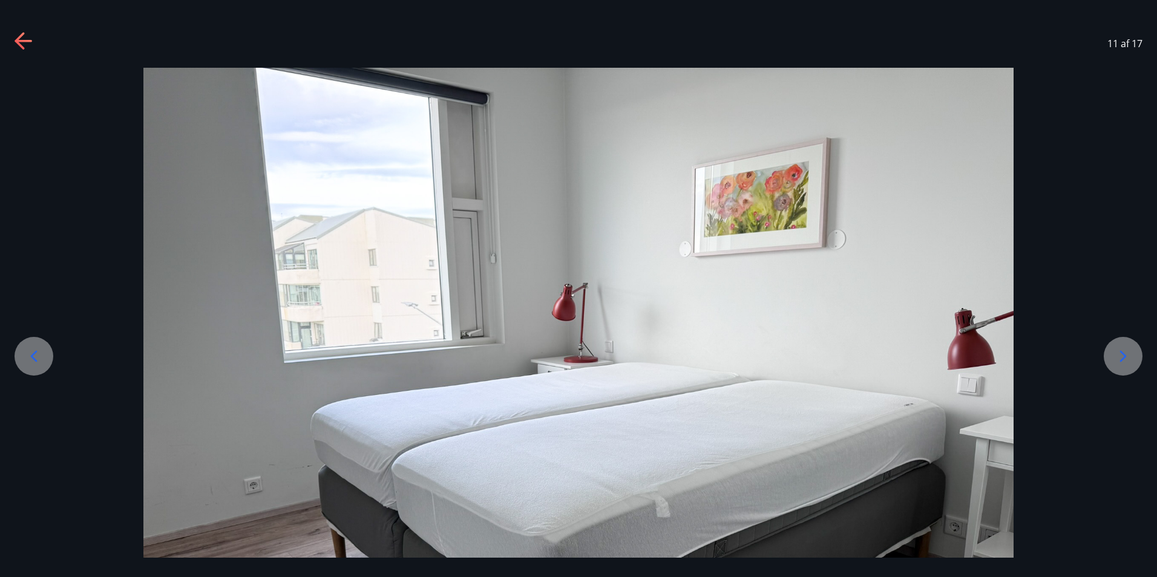
click at [1125, 351] on icon at bounding box center [1122, 356] width 19 height 19
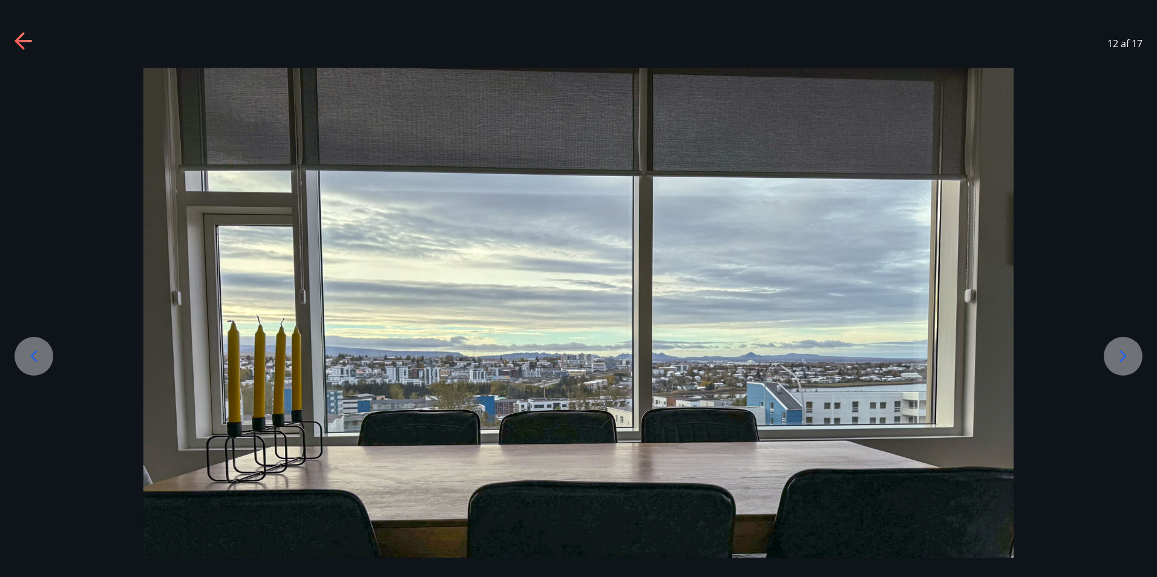
click at [1125, 349] on icon at bounding box center [1122, 356] width 19 height 19
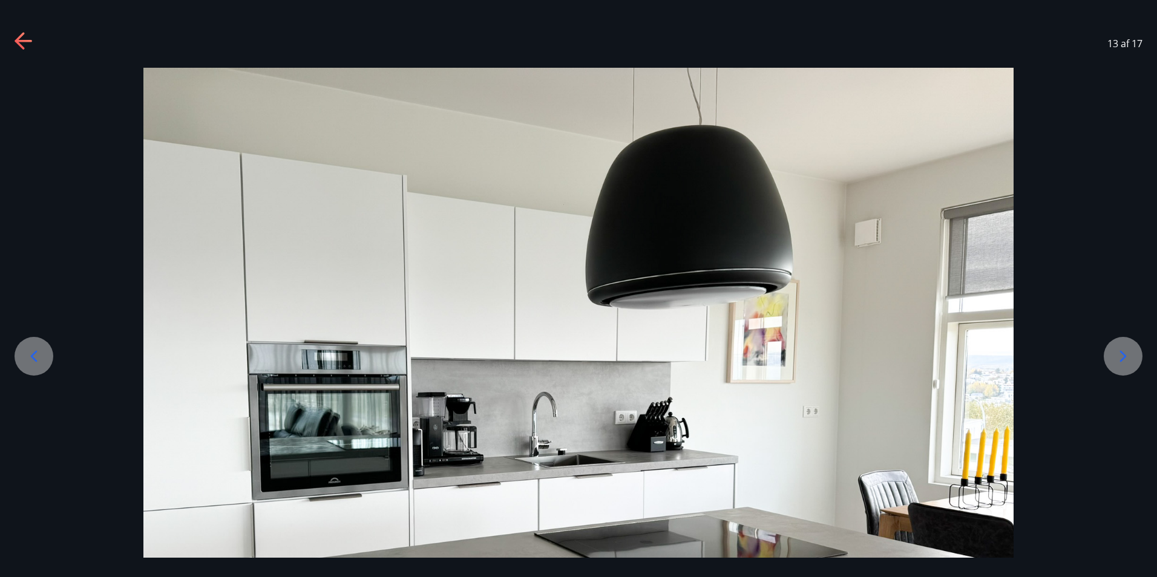
click at [1124, 348] on icon at bounding box center [1122, 356] width 19 height 19
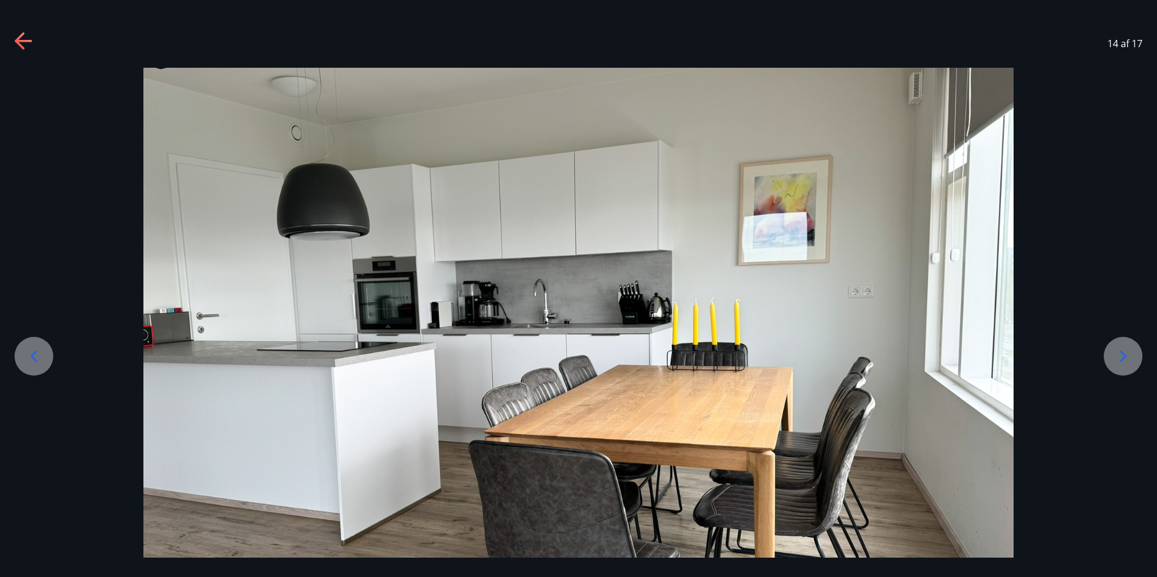
click at [1123, 346] on div at bounding box center [1122, 356] width 39 height 39
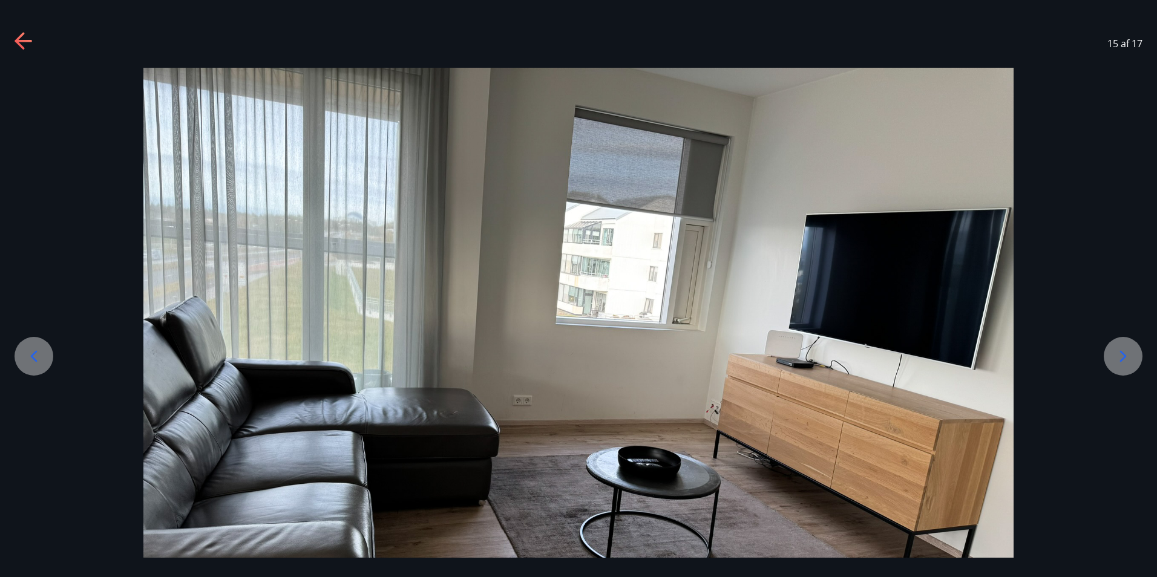
click at [1123, 346] on div at bounding box center [1122, 356] width 39 height 39
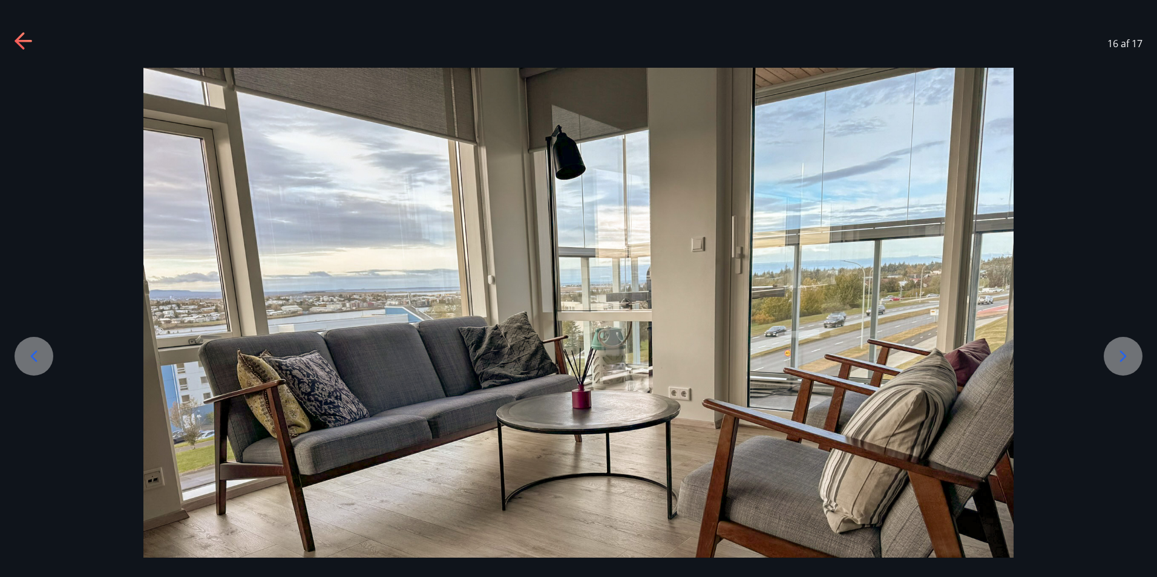
click at [1123, 346] on div at bounding box center [1122, 356] width 39 height 39
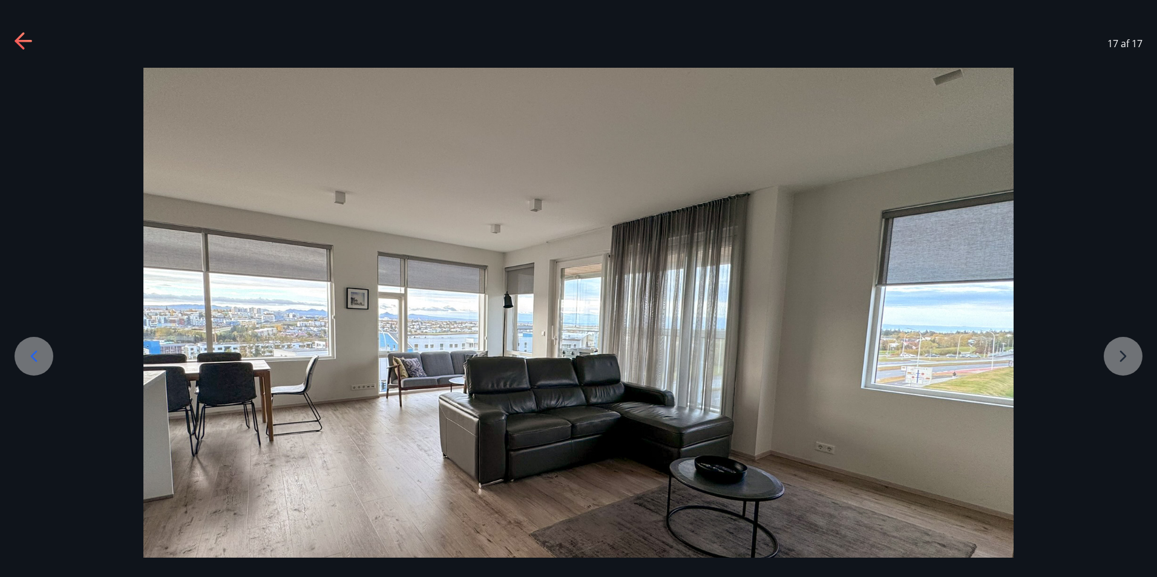
click at [1123, 346] on div at bounding box center [578, 394] width 1157 height 653
click at [1123, 356] on div at bounding box center [578, 394] width 1157 height 653
